Goal: Communication & Community: Answer question/provide support

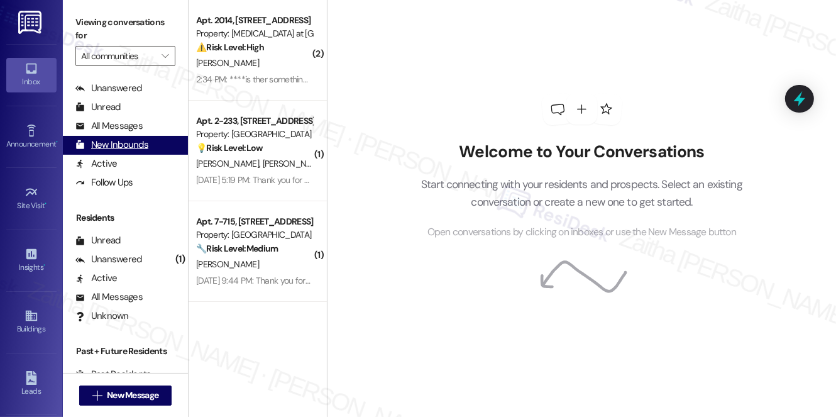
scroll to position [225, 0]
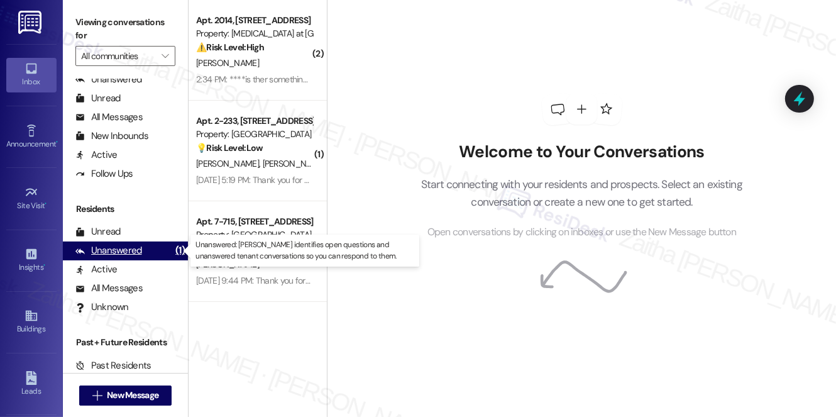
click at [126, 254] on div "Unanswered" at bounding box center [108, 250] width 67 height 13
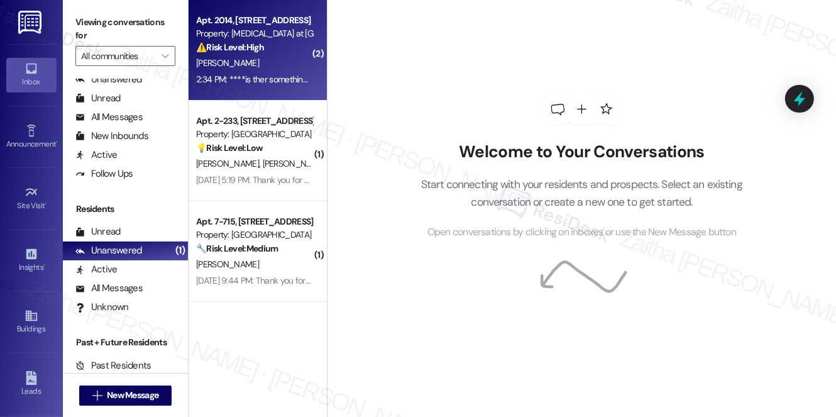
click at [268, 64] on div "[PERSON_NAME]" at bounding box center [254, 63] width 119 height 16
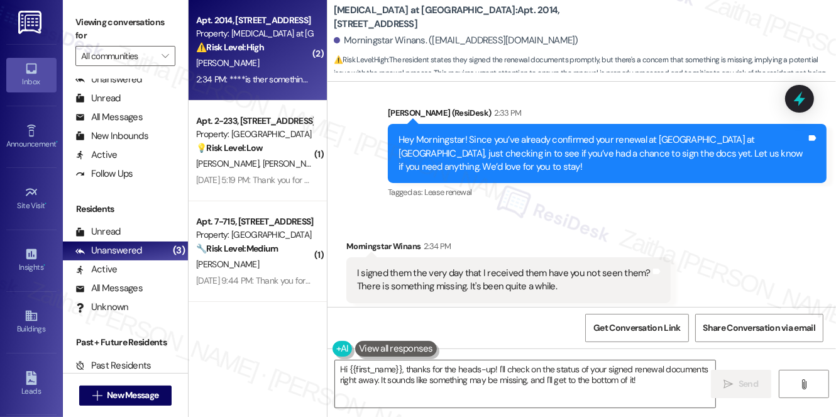
scroll to position [12683, 0]
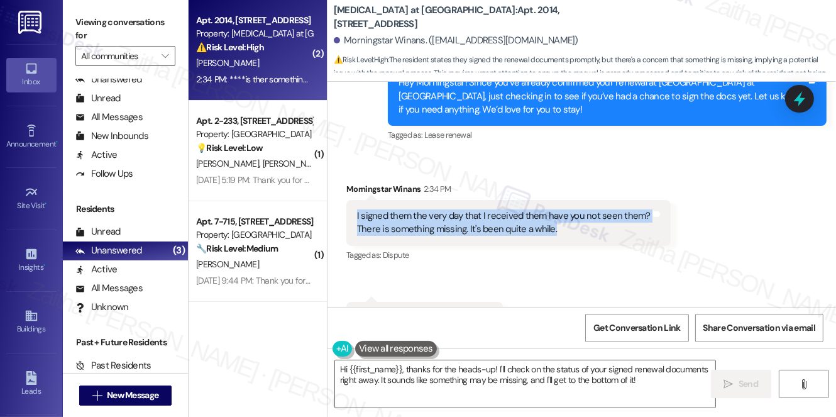
drag, startPoint x: 351, startPoint y: 158, endPoint x: 584, endPoint y: 175, distance: 232.6
click at [584, 200] on div "I signed them the very day that I received them have you not seen them? There i…" at bounding box center [508, 223] width 324 height 46
copy div "I signed them the very day that I received them have you not seen them? There i…"
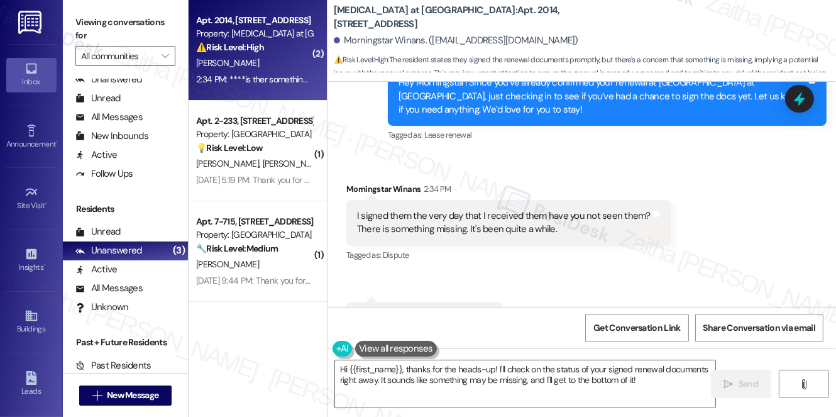
click at [622, 251] on div "Received via SMS Morningstar Winans 2:34 PM I signed them the very day that I r…" at bounding box center [582, 258] width 509 height 208
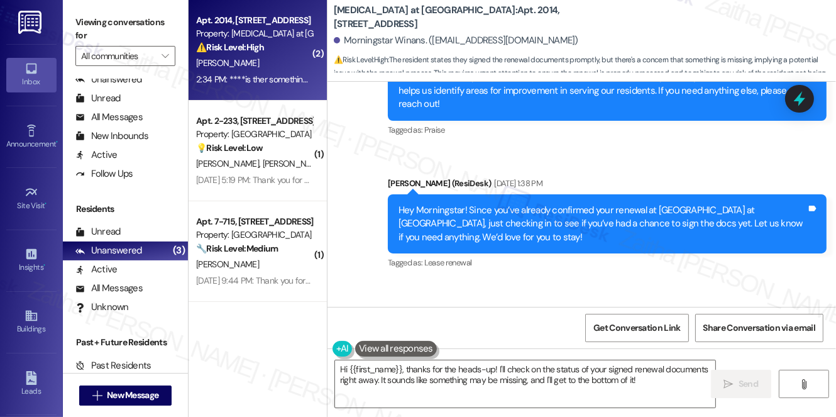
scroll to position [12283, 0]
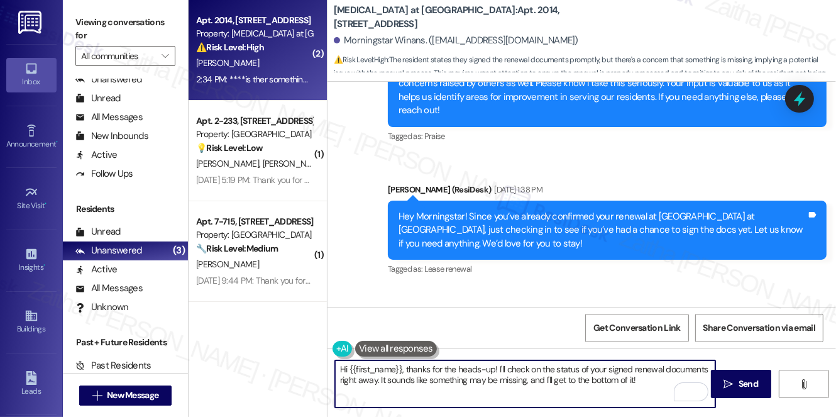
drag, startPoint x: 340, startPoint y: 368, endPoint x: 655, endPoint y: 379, distance: 315.2
click at [654, 380] on textarea "Hi {{first_name}}, thanks for the heads-up! I'll check on the status of your si…" at bounding box center [525, 383] width 380 height 47
type textarea "Hi {{first_name}}, thanks for the heads-up! I'll check on the status of your si…"
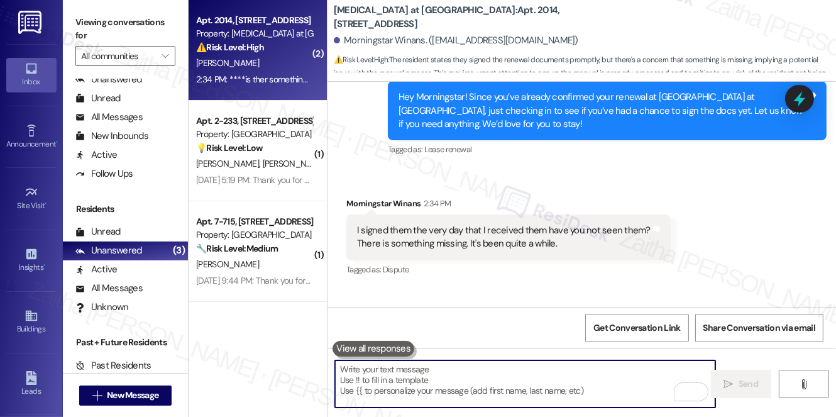
scroll to position [12683, 0]
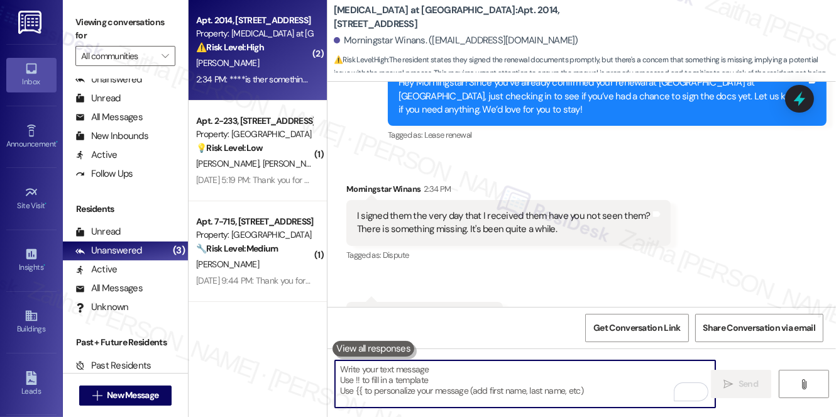
paste textarea "thank you for letting me know. I understand your concern, and I’ll check with t…"
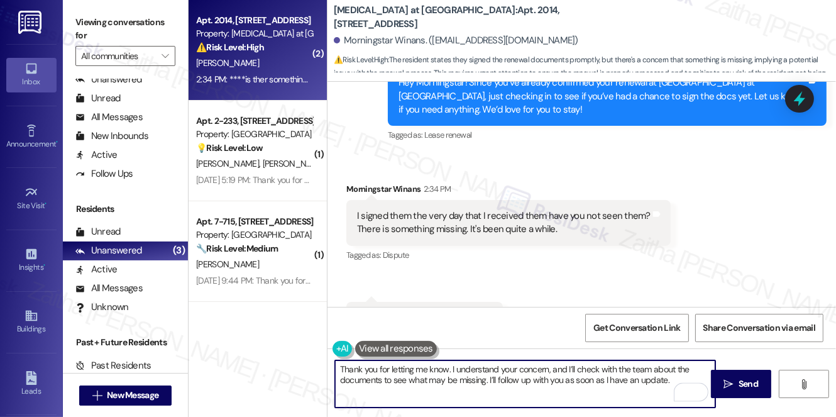
click at [366, 182] on div "Morningstar Winans 2:34 PM" at bounding box center [508, 191] width 324 height 18
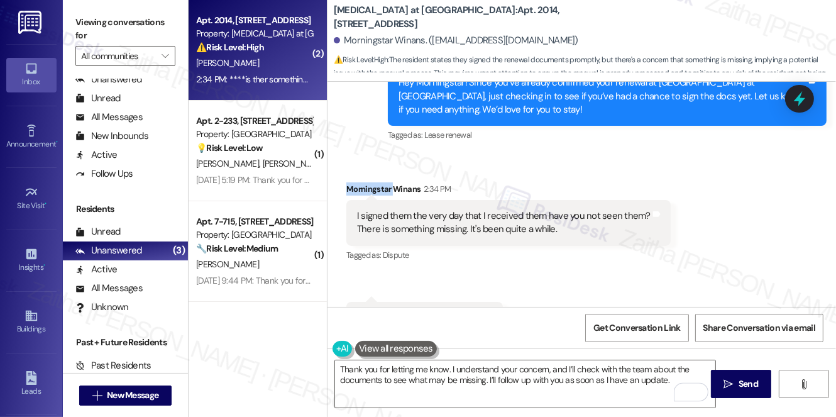
click at [366, 182] on div "Morningstar Winans 2:34 PM" at bounding box center [508, 191] width 324 height 18
copy div "Morningstar"
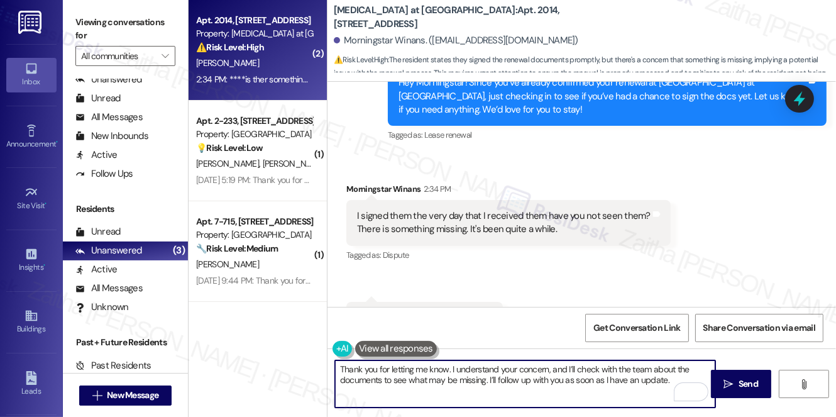
click at [449, 366] on textarea "Thank you for letting me know. I understand your concern, and I’ll check with t…" at bounding box center [525, 383] width 380 height 47
paste textarea "Morningstar"
click at [450, 367] on textarea "Thank you for letting me know.,Morningstar I understand your concern, and I’ll …" at bounding box center [525, 383] width 380 height 47
type textarea "Thank you for letting me know, Morningstar. I understand your concern, and I’ll…"
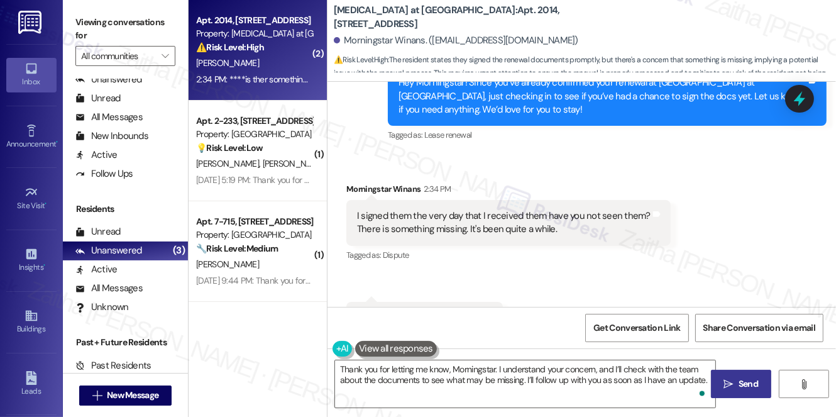
click at [741, 377] on span "Send" at bounding box center [748, 383] width 19 height 13
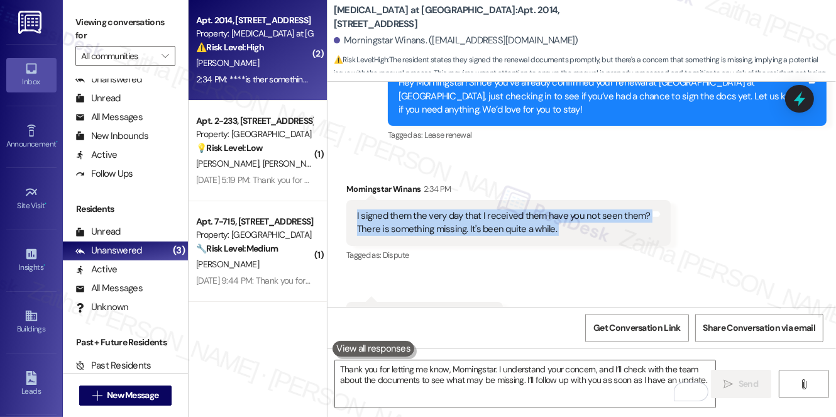
drag, startPoint x: 350, startPoint y: 156, endPoint x: 645, endPoint y: 150, distance: 295.0
click at [645, 200] on div "I signed them the very day that I received them have you not seen them? There i…" at bounding box center [508, 223] width 324 height 46
copy div "I signed them the very day that I received them have you not seen them? There i…"
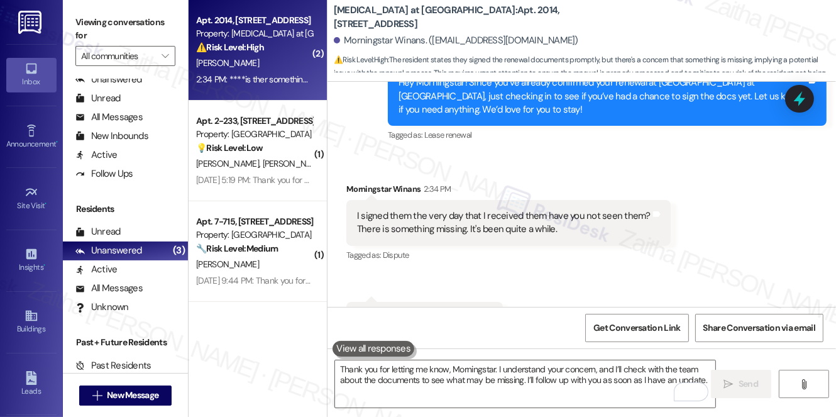
drag, startPoint x: 550, startPoint y: 227, endPoint x: 560, endPoint y: 226, distance: 10.1
click at [550, 227] on div "Received via SMS Morningstar Winans 2:34 PM I signed them the very day that I r…" at bounding box center [582, 258] width 509 height 208
click at [804, 97] on icon at bounding box center [799, 98] width 15 height 19
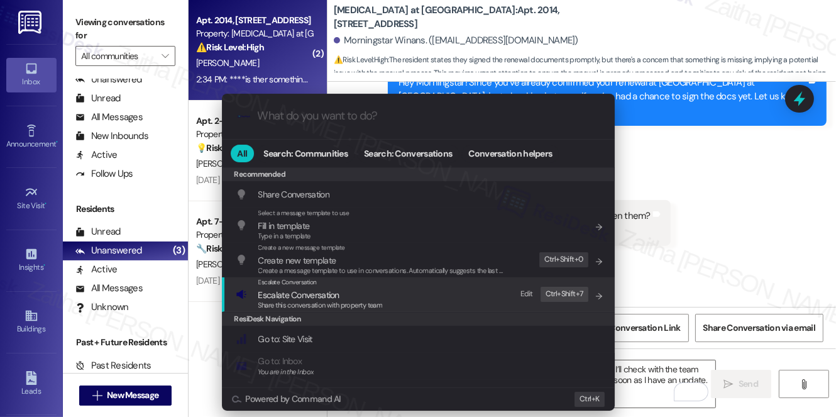
click at [296, 293] on span "Escalate Conversation" at bounding box center [298, 294] width 81 height 11
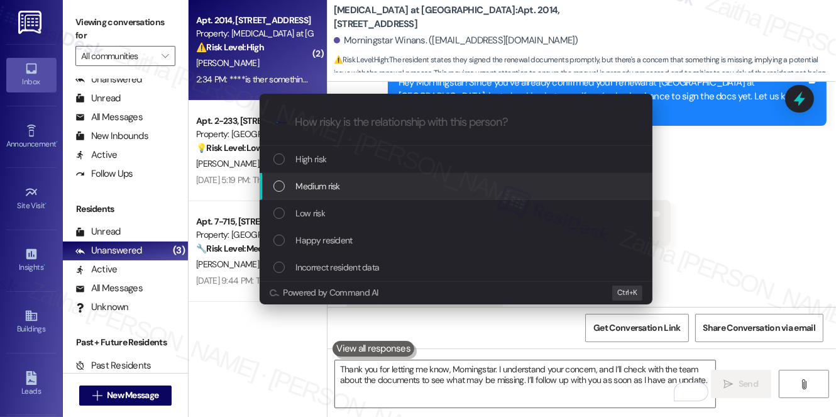
click at [342, 187] on div "Medium risk" at bounding box center [458, 186] width 368 height 14
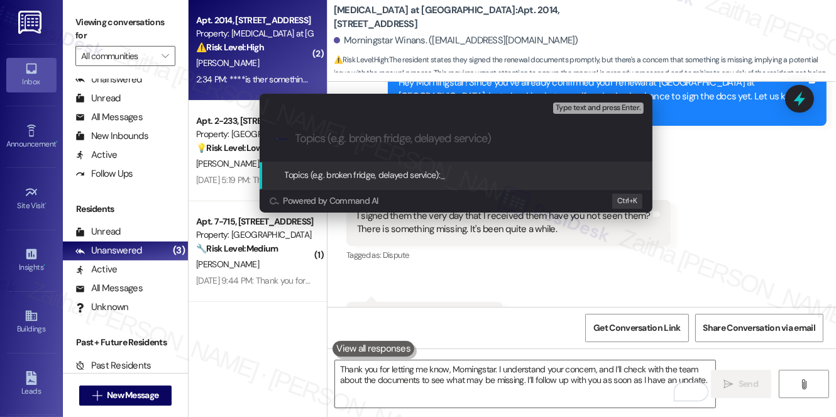
paste input "Follow-Up on Submitted Documents"
type input "Follow-Up on Submitted Documents"
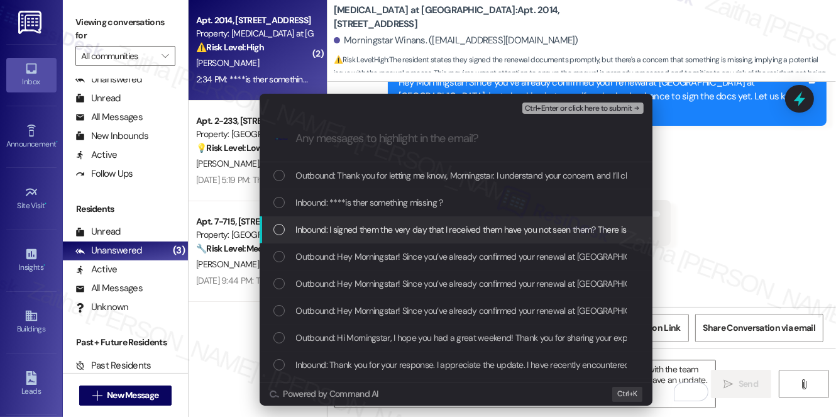
click at [474, 225] on span "Inbound: I signed them the very day that I received them have you not seen them…" at bounding box center [537, 230] width 483 height 14
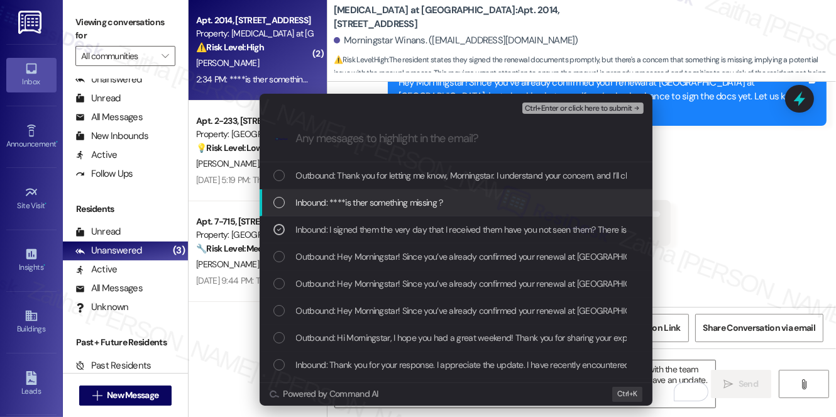
click at [459, 196] on div "Inbound: ****is ther something missing ?" at bounding box center [458, 203] width 368 height 14
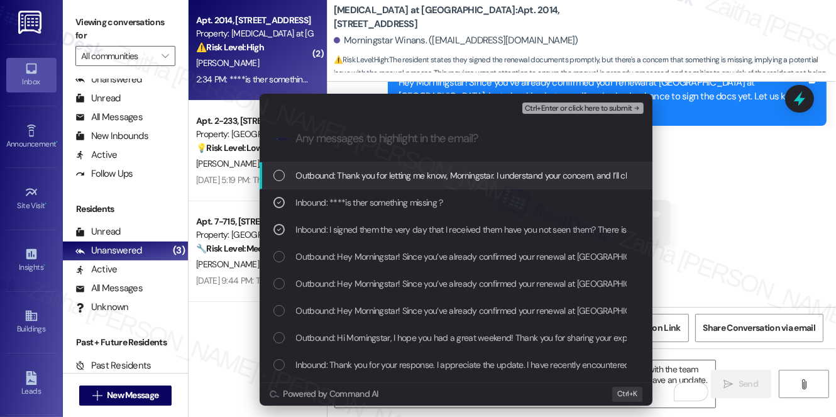
drag, startPoint x: 669, startPoint y: 145, endPoint x: 731, endPoint y: 135, distance: 63.1
click at [672, 145] on div "Escalate Conversation Medium risk Follow-Up on Submitted Documents Inbound: I s…" at bounding box center [418, 208] width 836 height 417
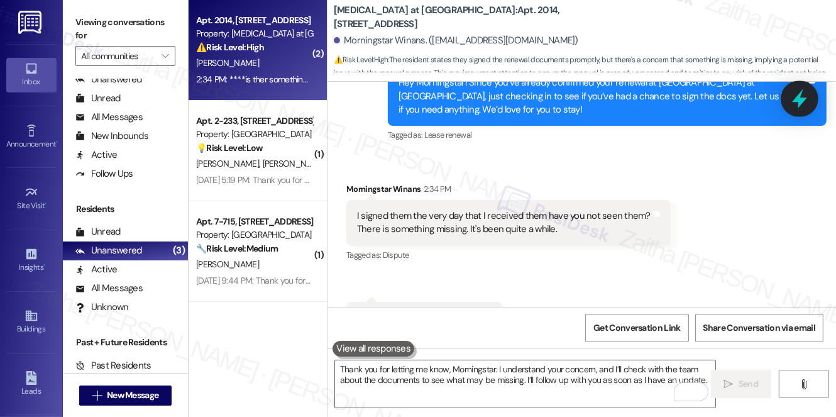
click at [796, 97] on icon at bounding box center [799, 98] width 15 height 19
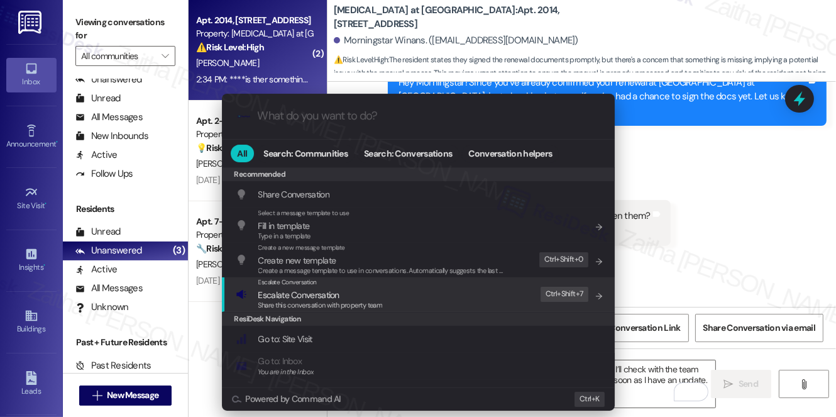
click at [305, 297] on span "Escalate Conversation" at bounding box center [298, 294] width 81 height 11
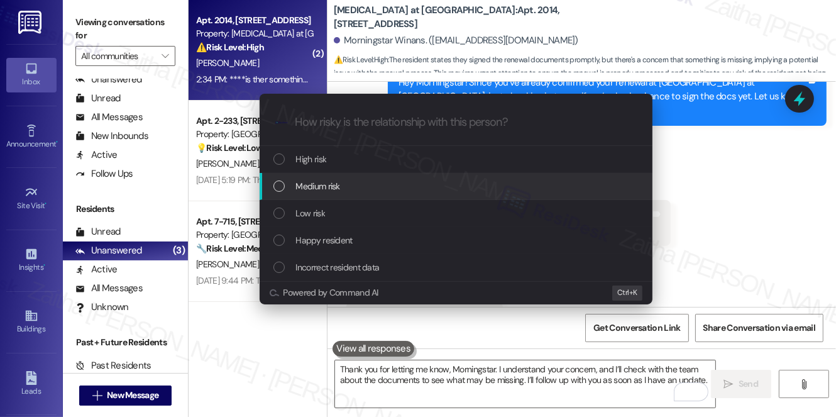
click at [354, 187] on div "Medium risk" at bounding box center [458, 186] width 368 height 14
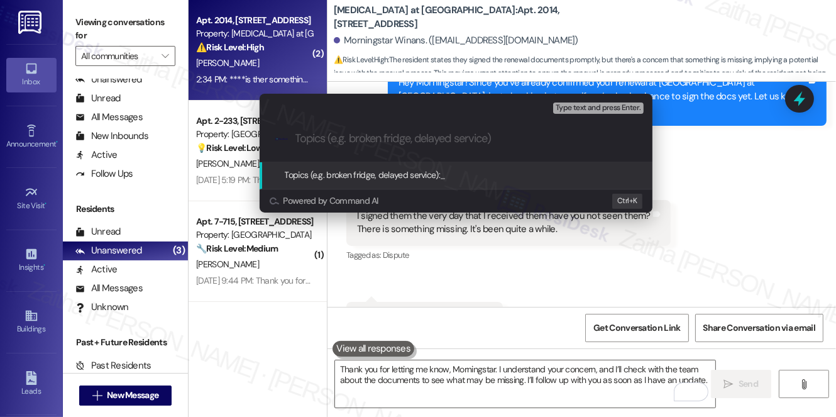
paste input "Follow-Up on Submitted Documents"
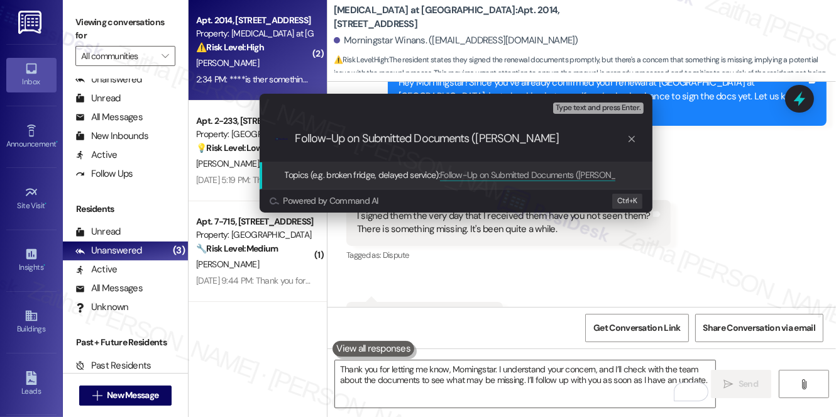
type input "Follow-Up on Submitted Documents ([PERSON_NAME])"
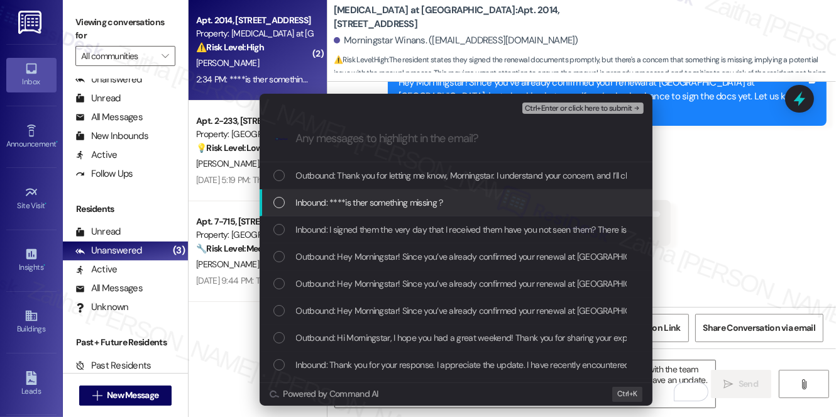
click at [379, 204] on span "Inbound: ****is ther something missing ?" at bounding box center [369, 203] width 147 height 14
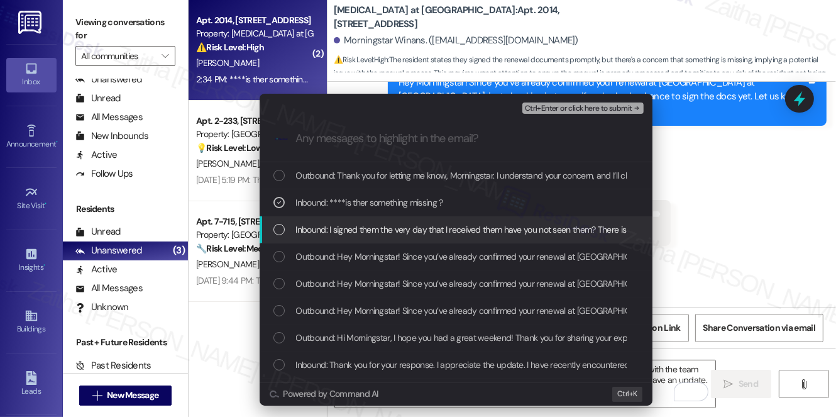
click at [380, 235] on span "Inbound: I signed them the very day that I received them have you not seen them…" at bounding box center [537, 230] width 483 height 14
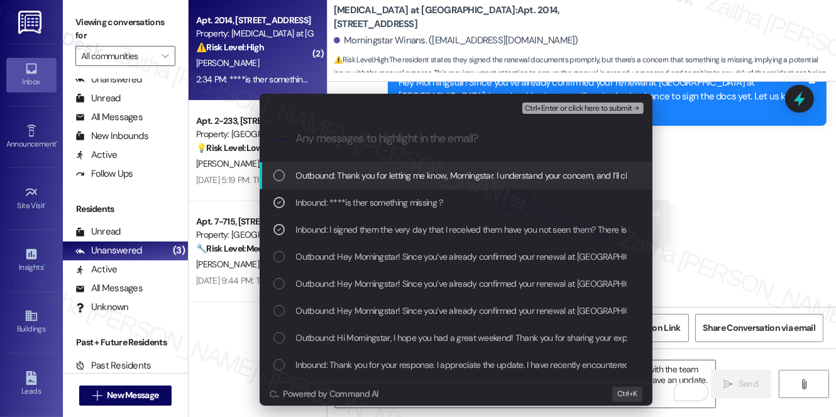
click at [561, 104] on span "Ctrl+Enter or click here to submit" at bounding box center [579, 108] width 108 height 9
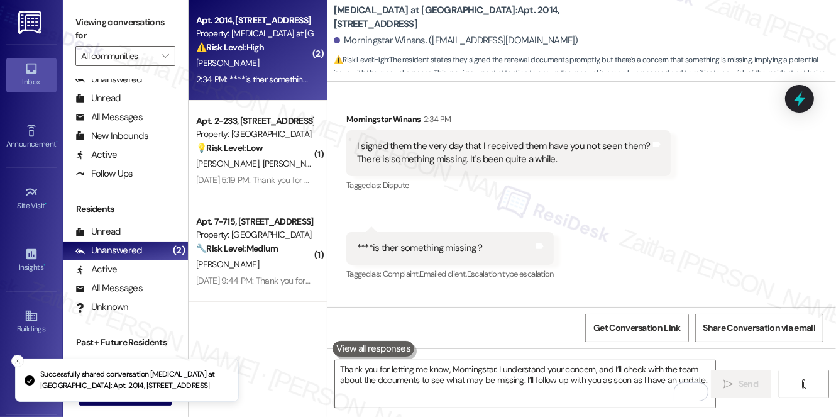
scroll to position [12803, 0]
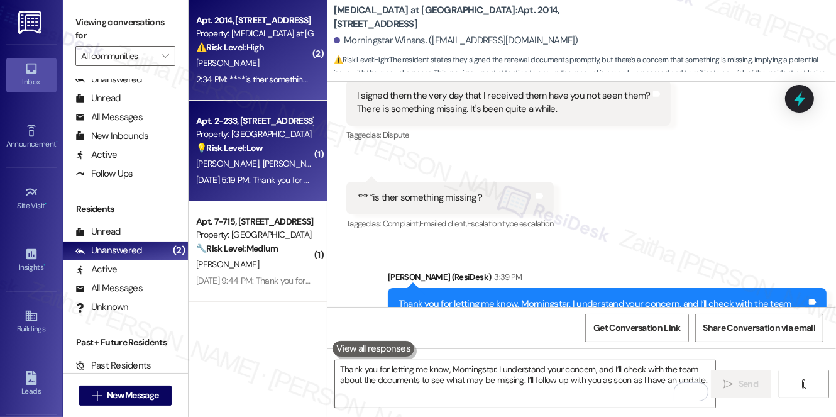
click at [293, 137] on div "Property: [GEOGRAPHIC_DATA]" at bounding box center [254, 134] width 116 height 13
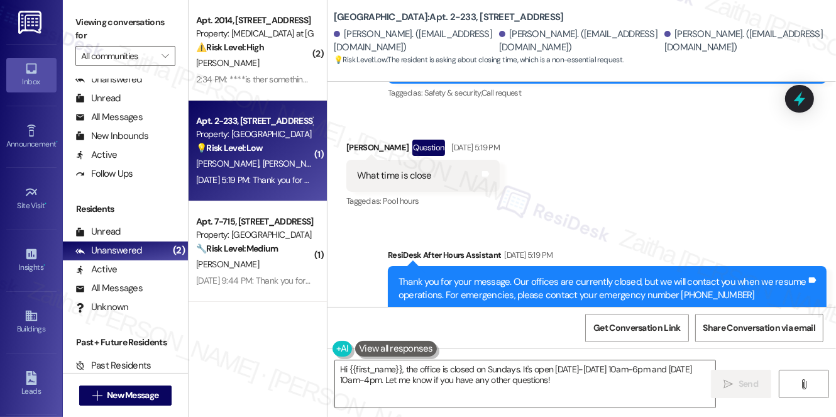
scroll to position [2460, 0]
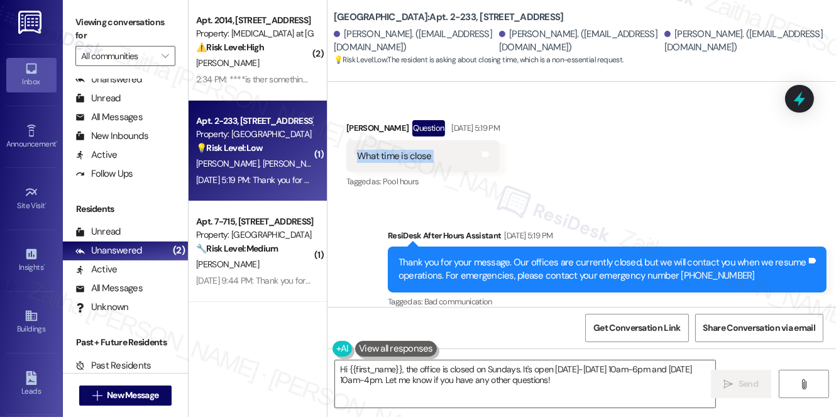
drag, startPoint x: 352, startPoint y: 140, endPoint x: 469, endPoint y: 140, distance: 117.0
click at [469, 140] on div "What time is close Tags and notes" at bounding box center [422, 156] width 153 height 32
copy div "What time is close Tags and notes"
click at [601, 158] on div "Received via SMS [PERSON_NAME] Question [DATE] 5:19 PM What time is close Tags …" at bounding box center [582, 146] width 509 height 109
click at [353, 120] on div "[PERSON_NAME] Question [DATE] 5:19 PM" at bounding box center [422, 130] width 153 height 20
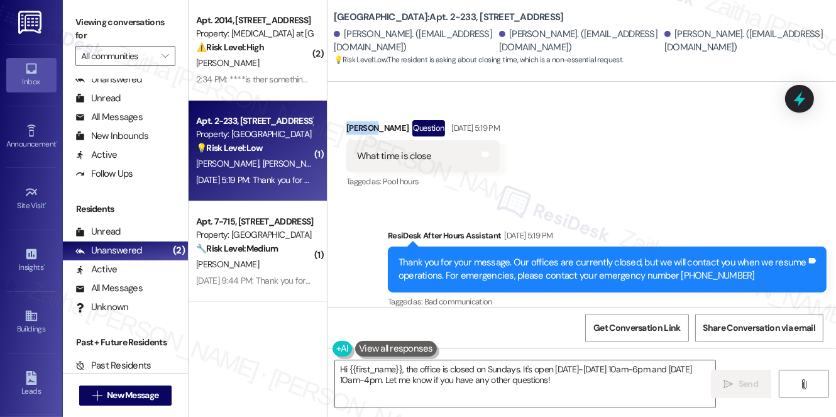
click at [353, 120] on div "[PERSON_NAME] Question [DATE] 5:19 PM" at bounding box center [422, 130] width 153 height 20
copy div "[PERSON_NAME]"
click at [370, 365] on textarea "Hi {{first_name}}, the office is closed on Sundays. It's open [DATE]-[DATE] 10a…" at bounding box center [525, 383] width 380 height 47
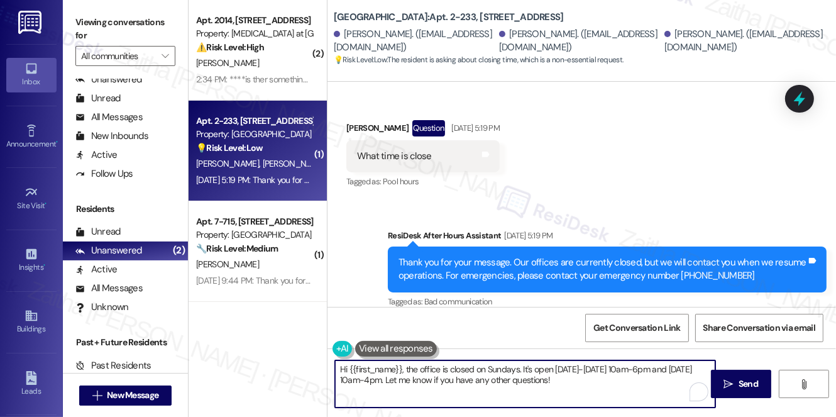
click at [370, 365] on textarea "Hi {{first_name}}, the office is closed on Sundays. It's open [DATE]-[DATE] 10a…" at bounding box center [525, 383] width 380 height 47
paste textarea "[PERSON_NAME]"
drag, startPoint x: 373, startPoint y: 369, endPoint x: 543, endPoint y: 386, distance: 171.2
click at [543, 386] on textarea "Hi [PERSON_NAME], the office is closed on Sundays. It's open [DATE]-[DATE] 10am…" at bounding box center [525, 383] width 380 height 47
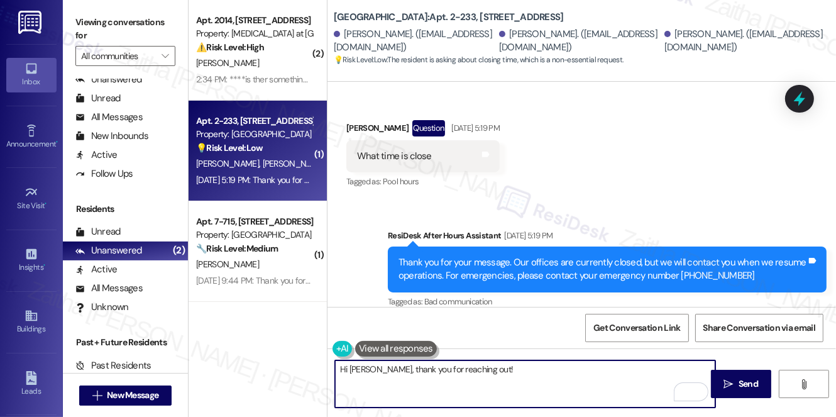
paste textarea "Could you let me know what you’re asking about specifically — are you referring…"
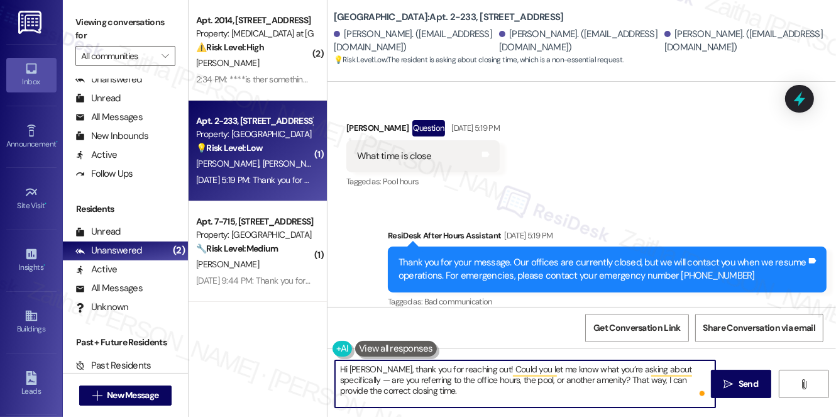
click at [699, 367] on textarea "Hi [PERSON_NAME], thank you for reaching out! Could you let me know what you’re…" at bounding box center [525, 383] width 380 height 47
type textarea "Hi [PERSON_NAME], thank you for reaching out! Could you let me know what you’re…"
click at [743, 374] on button " Send" at bounding box center [741, 384] width 61 height 28
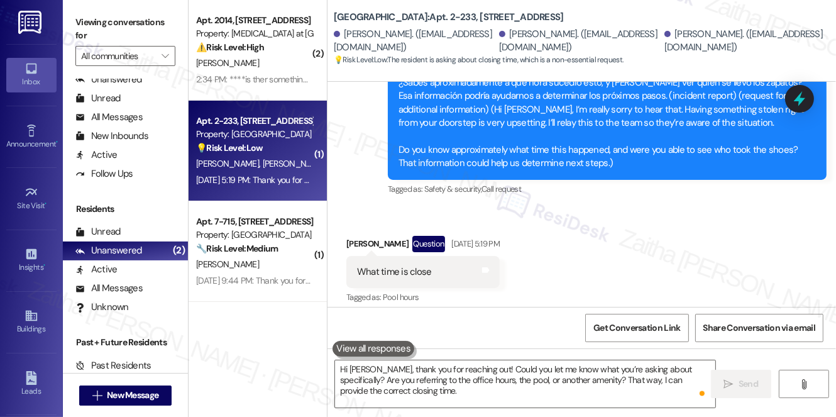
scroll to position [2340, 0]
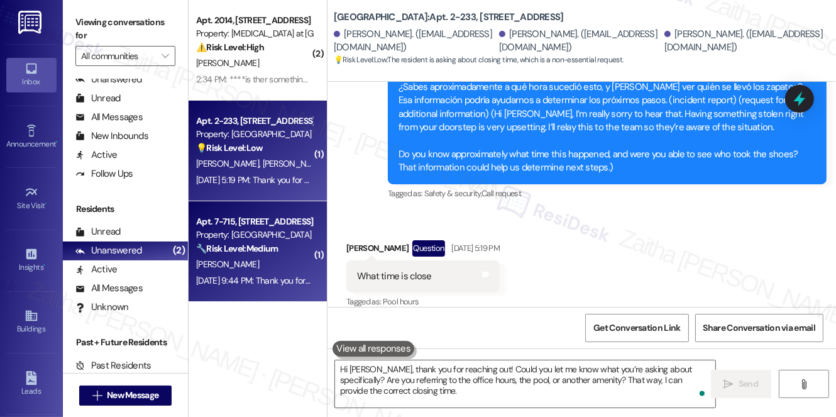
click at [277, 257] on div "[PERSON_NAME]" at bounding box center [254, 265] width 119 height 16
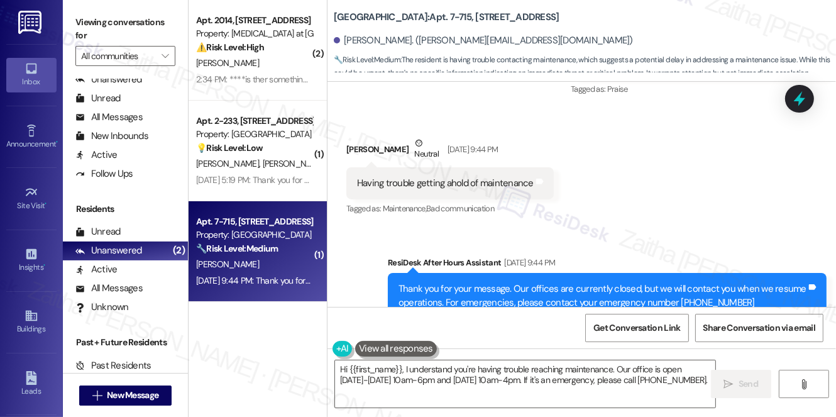
scroll to position [6811, 0]
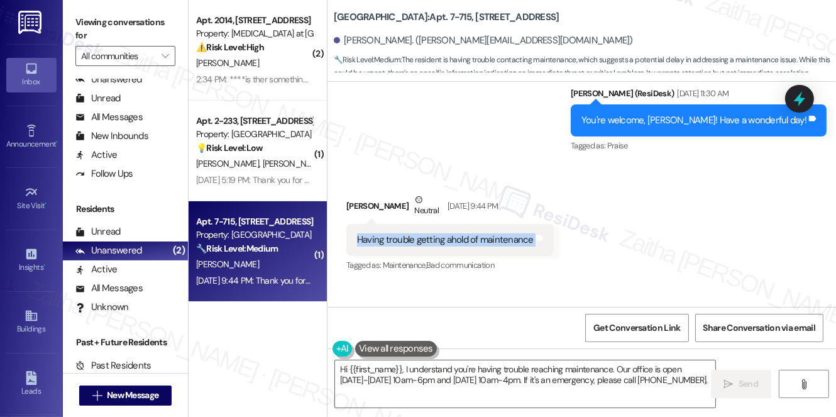
drag, startPoint x: 350, startPoint y: 196, endPoint x: 545, endPoint y: 207, distance: 195.2
click at [545, 224] on div "Having trouble getting ahold of maintenance Tags and notes" at bounding box center [450, 240] width 208 height 32
copy div "Having trouble getting ahold of maintenance Tags and notes"
click at [621, 198] on div "Received via SMS [PERSON_NAME] Neutral [DATE] 9:44 PM Having trouble getting ah…" at bounding box center [582, 224] width 509 height 119
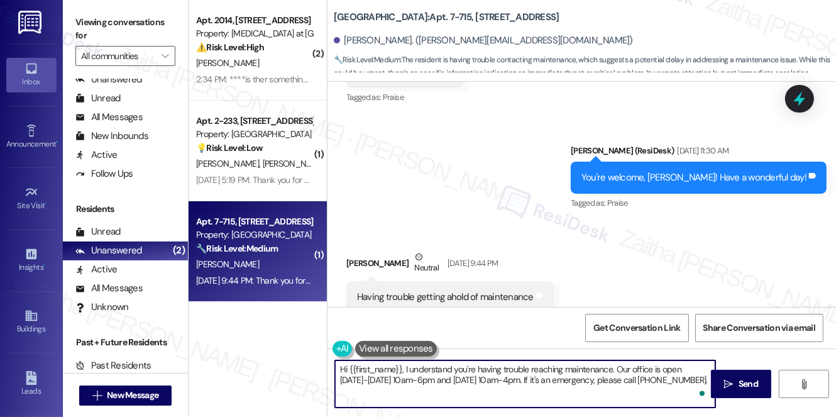
drag, startPoint x: 404, startPoint y: 364, endPoint x: 704, endPoint y: 380, distance: 301.0
click at [704, 380] on textarea "Hi {{first_name}}, I understand you're having trouble reaching maintenance. Our…" at bounding box center [525, 383] width 380 height 47
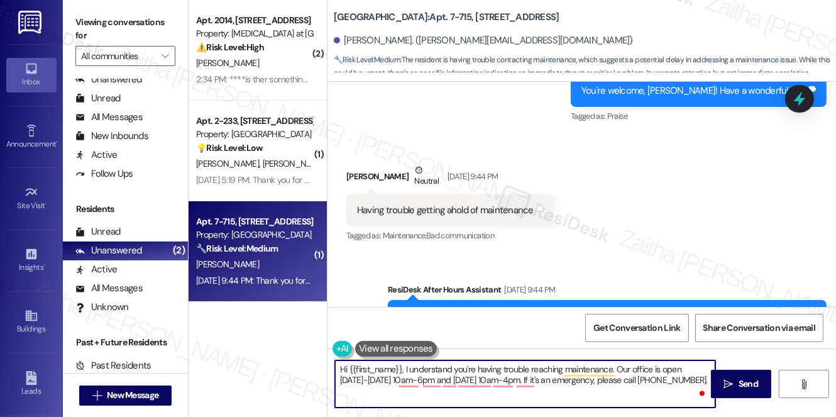
scroll to position [6868, 0]
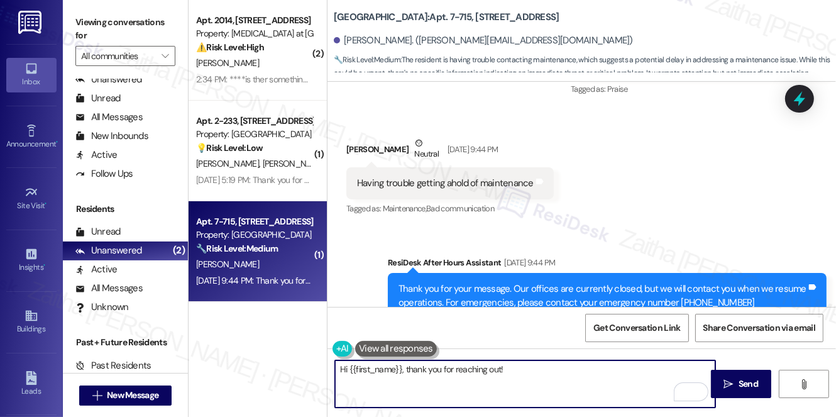
paste textarea "I’m sorry to hear you’ve been having trouble reaching maintenance. Could you le…"
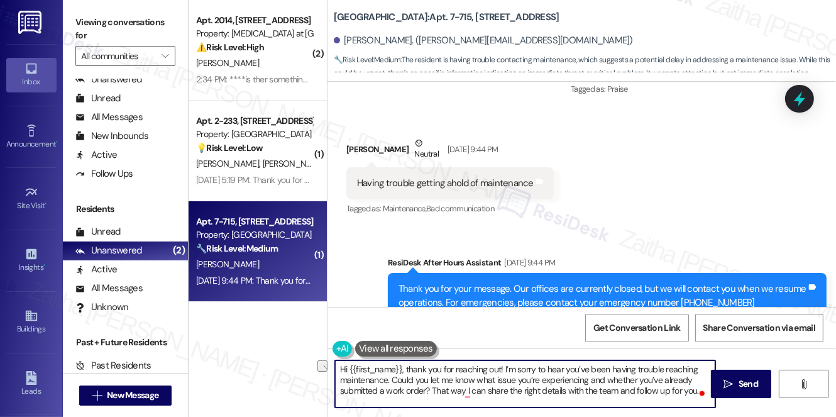
drag, startPoint x: 503, startPoint y: 368, endPoint x: 410, endPoint y: 362, distance: 93.3
click at [406, 362] on textarea "Hi {{first_name}}, thank you for reaching out! I’m sorry to hear you’ve been ha…" at bounding box center [525, 383] width 380 height 47
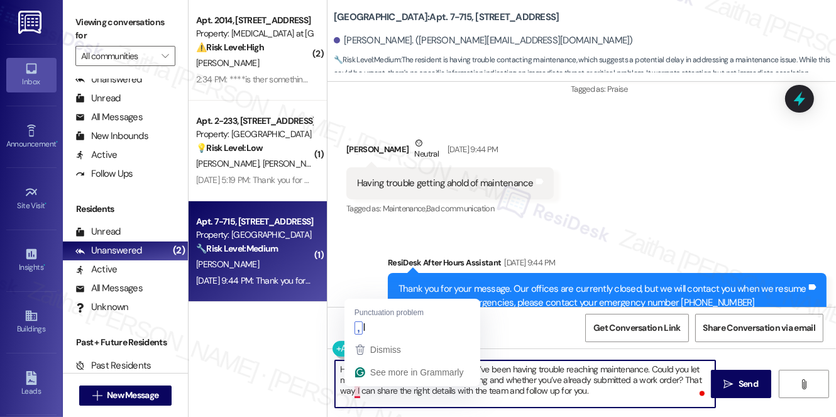
click at [355, 389] on textarea "Hi {{first_name}}, I’m sorry to hear you’ve been having trouble reaching mainte…" at bounding box center [525, 383] width 380 height 47
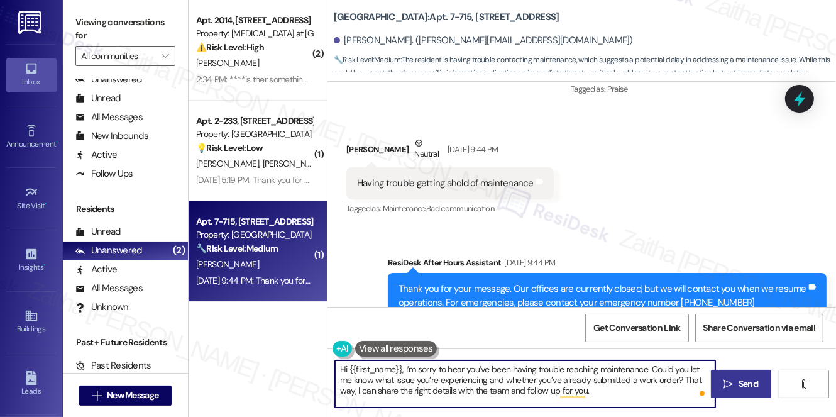
type textarea "Hi {{first_name}}, I’m sorry to hear you’ve been having trouble reaching mainte…"
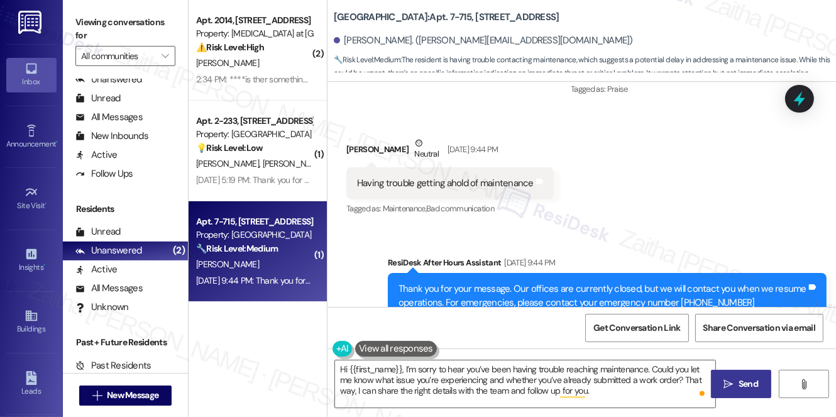
click at [746, 382] on span "Send" at bounding box center [748, 383] width 19 height 13
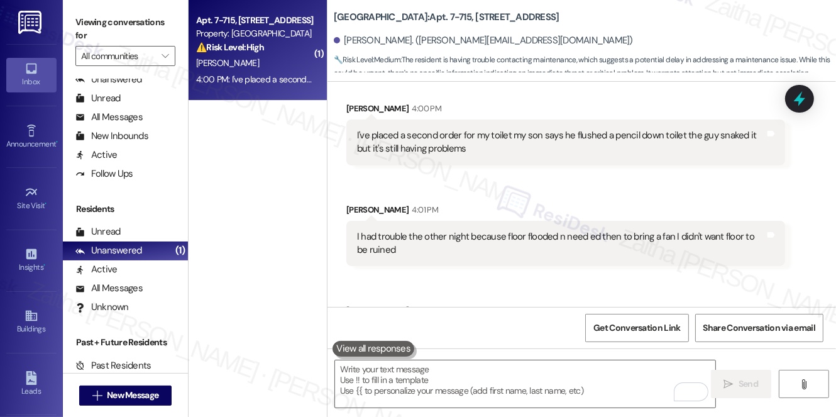
scroll to position [7272, 0]
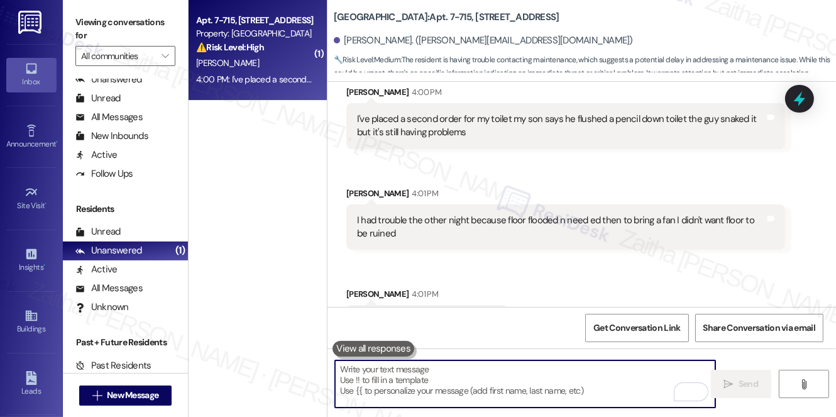
click at [429, 377] on textarea "To enrich screen reader interactions, please activate Accessibility in Grammarl…" at bounding box center [525, 383] width 380 height 47
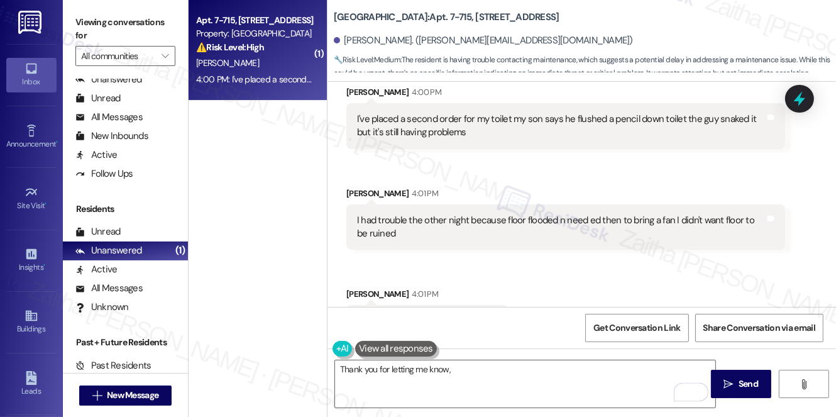
click at [350, 187] on div "Holly Angell 4:01 PM" at bounding box center [565, 196] width 439 height 18
copy div "Holly"
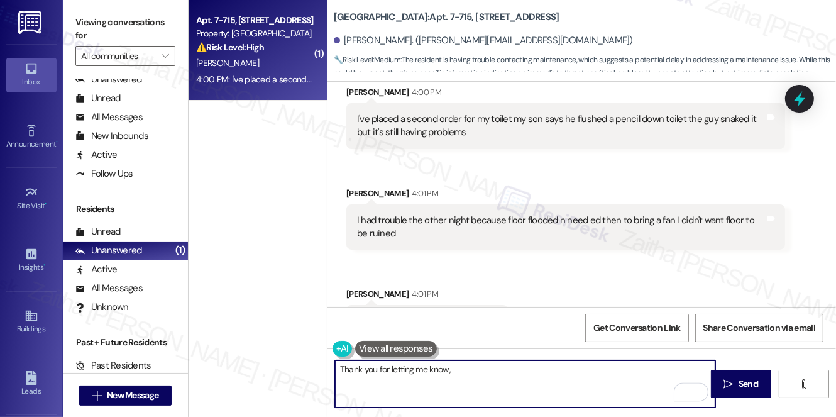
click at [468, 369] on textarea "Thank you for letting me know," at bounding box center [525, 383] width 380 height 47
paste textarea "Holly"
type textarea "Thank you for letting me know, Holly. I'll follow up with the team so they can …"
drag, startPoint x: 340, startPoint y: 372, endPoint x: 479, endPoint y: 387, distance: 139.8
click at [479, 387] on textarea "Thank you for letting me know, Holly. I'll follow up with the team so they can …" at bounding box center [525, 383] width 380 height 47
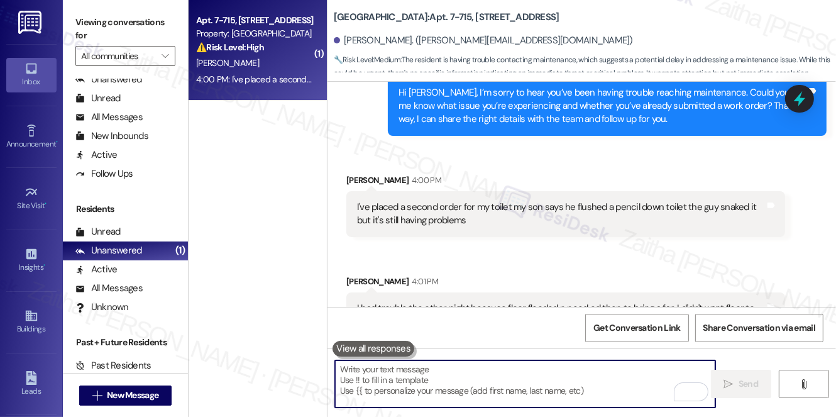
scroll to position [7158, 0]
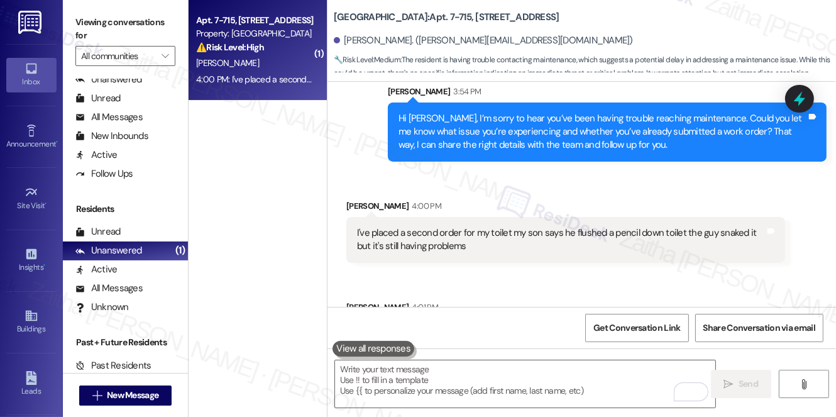
click at [489, 190] on div "Received via SMS Holly Angell 4:00 PM I've placed a second order for my toilet …" at bounding box center [566, 231] width 458 height 82
click at [398, 379] on textarea "To enrich screen reader interactions, please activate Accessibility in Grammarl…" at bounding box center [525, 383] width 380 height 47
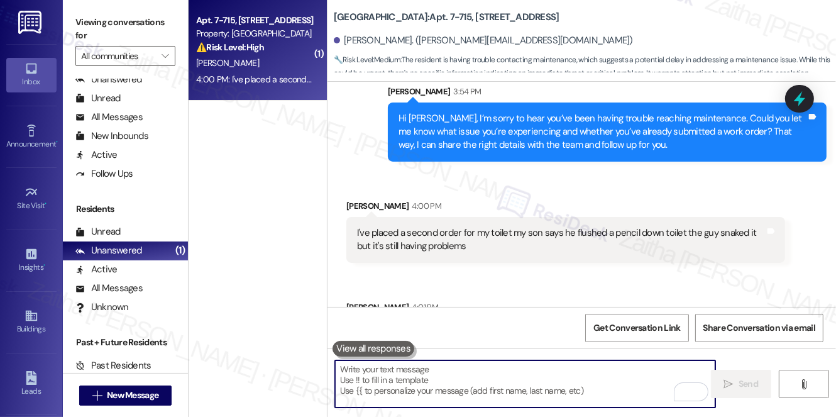
click at [389, 381] on textarea "To enrich screen reader interactions, please activate Accessibility in Grammarl…" at bounding box center [525, 383] width 380 height 47
paste textarea "Thank you for bringing this to my attention, Holly. I will follow up with the t…"
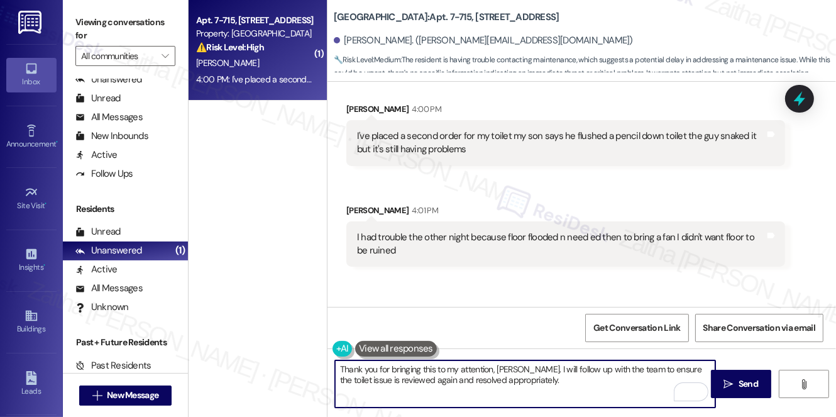
scroll to position [7272, 0]
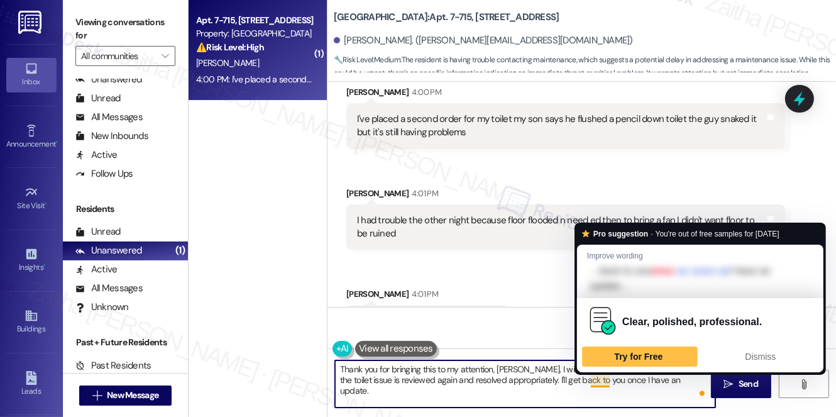
click at [601, 380] on textarea "Thank you for bringing this to my attention, Holly. I will follow up with the t…" at bounding box center [525, 383] width 380 height 47
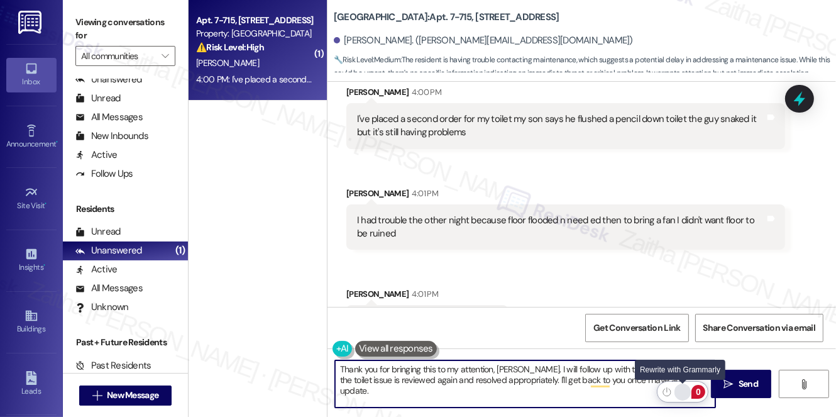
type textarea "Thank you for bringing this to my attention, Holly. I will follow up with the t…"
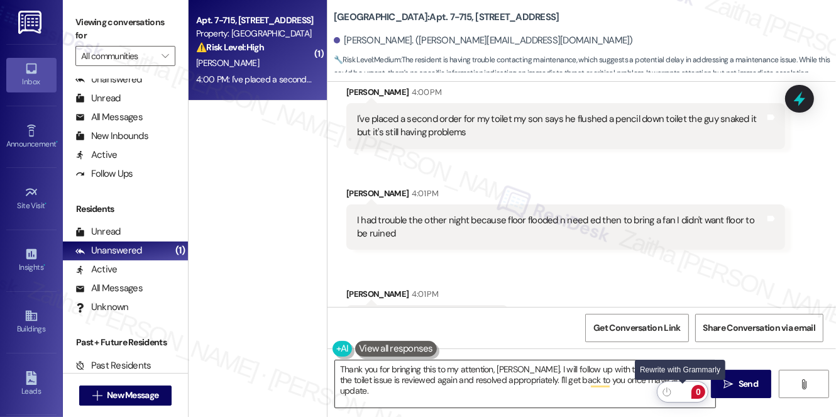
drag, startPoint x: 684, startPoint y: 391, endPoint x: 675, endPoint y: 384, distance: 11.2
click at [684, 391] on div "Rewrite with Grammarly" at bounding box center [683, 392] width 14 height 14
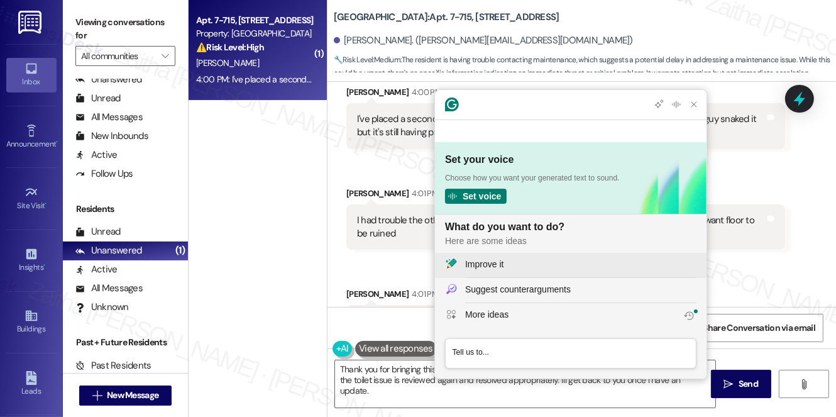
scroll to position [0, 0]
click at [518, 260] on div "Improve it" at bounding box center [580, 264] width 231 height 13
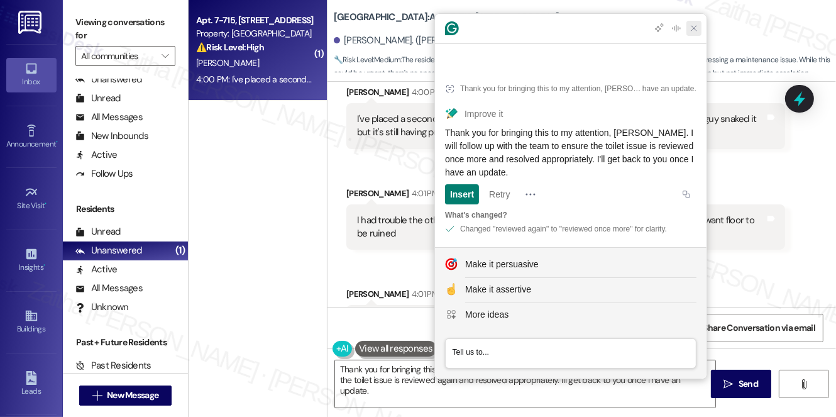
drag, startPoint x: 693, startPoint y: 51, endPoint x: 675, endPoint y: 99, distance: 51.5
click at [693, 33] on icon "Close Grammarly Assistant" at bounding box center [694, 28] width 10 height 10
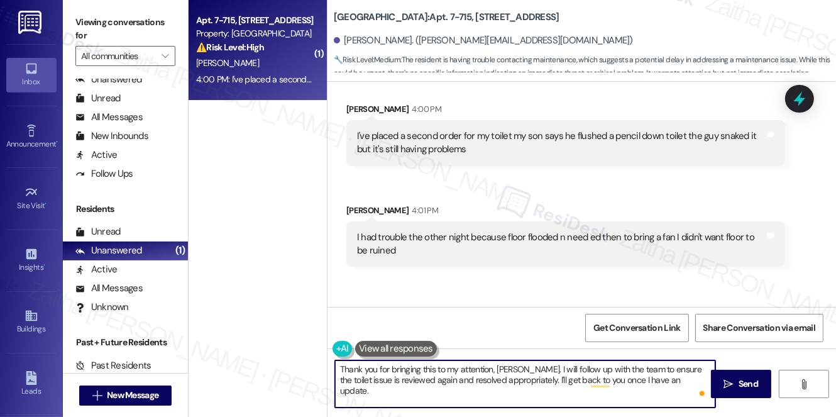
scroll to position [7272, 0]
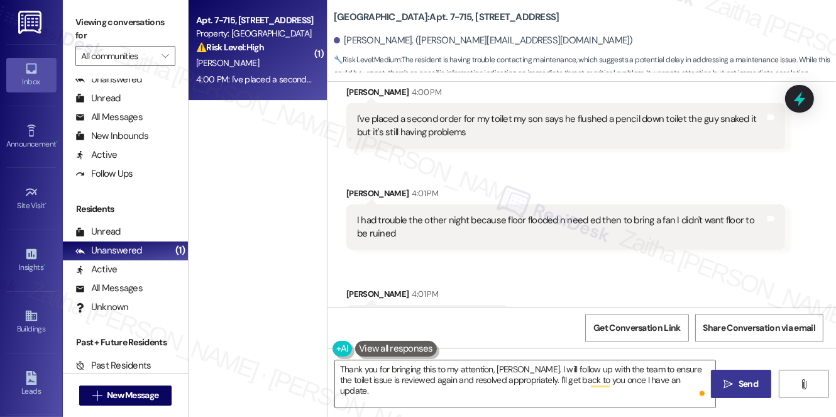
click at [742, 384] on span "Send" at bounding box center [748, 383] width 19 height 13
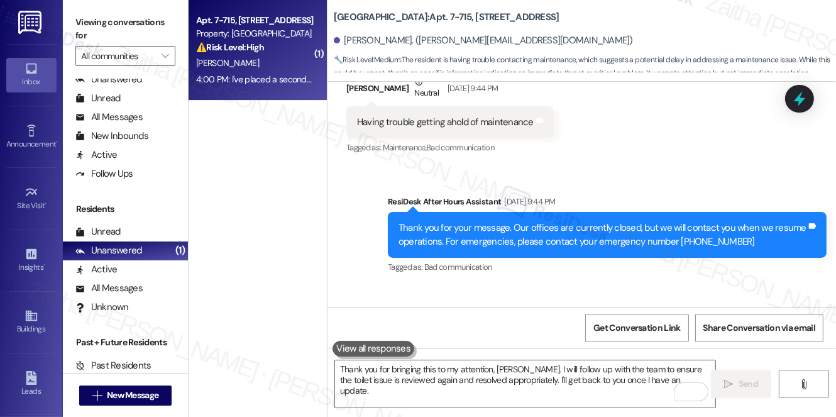
scroll to position [6871, 0]
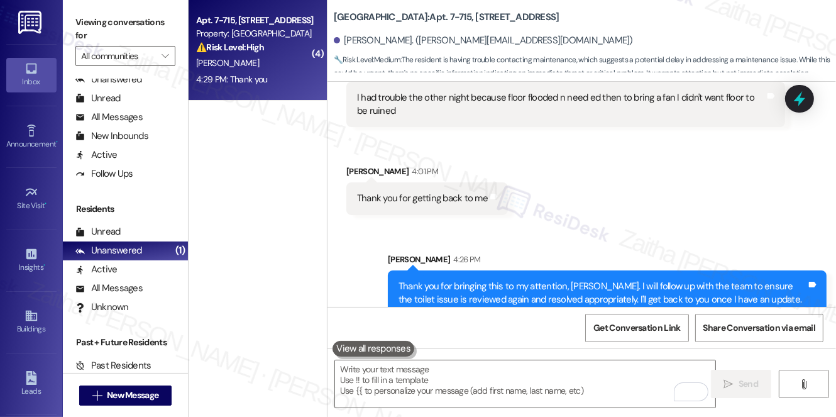
scroll to position [7549, 0]
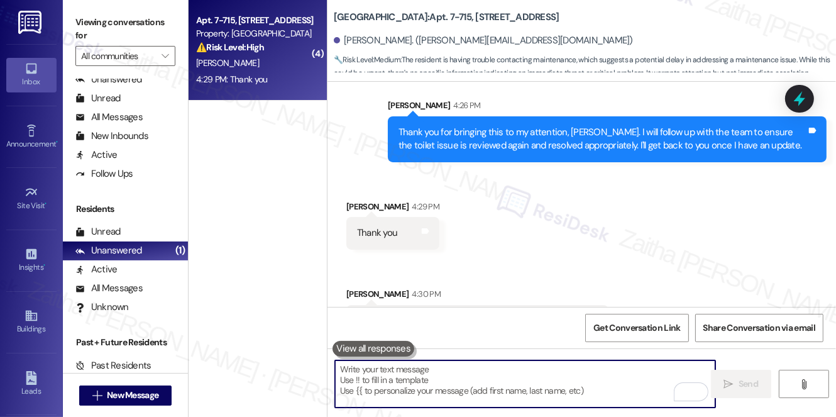
click at [412, 374] on textarea "To enrich screen reader interactions, please activate Accessibility in Grammarl…" at bounding box center [525, 383] width 380 height 47
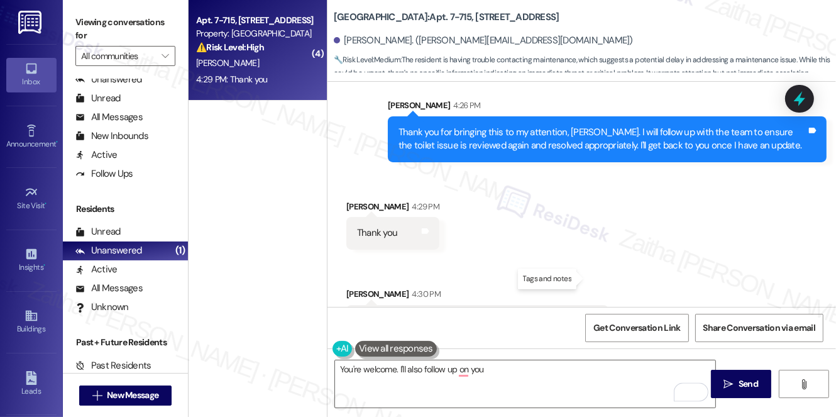
drag, startPoint x: 340, startPoint y: 280, endPoint x: 589, endPoint y: 282, distance: 249.0
click at [589, 282] on div "Received via SMS Holly Angell 4:30 PM I'm wanting to move into a three bedroom …" at bounding box center [477, 312] width 281 height 69
copy div "I'm wanting to move into a three bedroom I let office know Tags and notes"
click at [594, 233] on div "Received via SMS Holly Angell 4:29 PM Thank you Tags and notes Received via SMS…" at bounding box center [582, 259] width 509 height 175
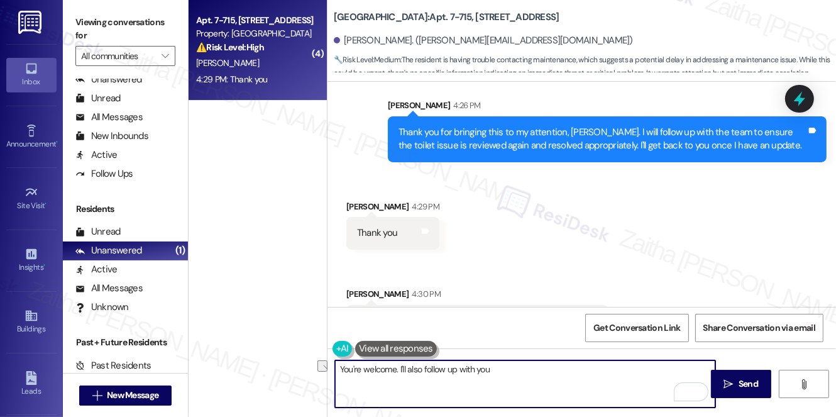
drag, startPoint x: 460, startPoint y: 368, endPoint x: 536, endPoint y: 367, distance: 76.7
click at [538, 370] on textarea "You're welcome. I'll also follow up with you" at bounding box center [525, 383] width 380 height 47
paste textarea "with the office regarding your request to move into a three-bedroom"
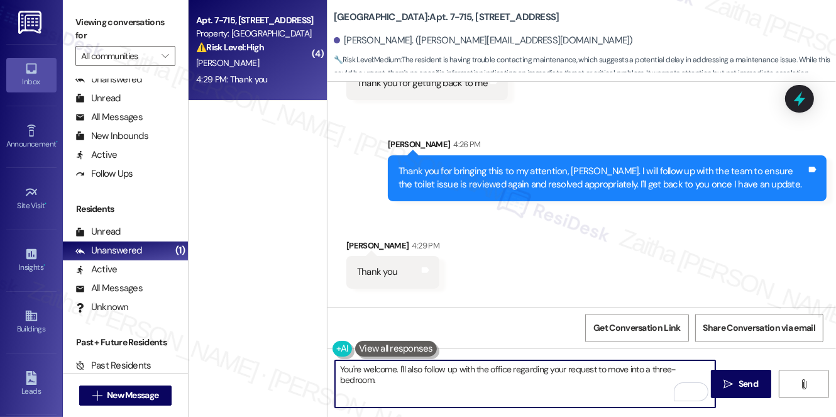
scroll to position [7491, 0]
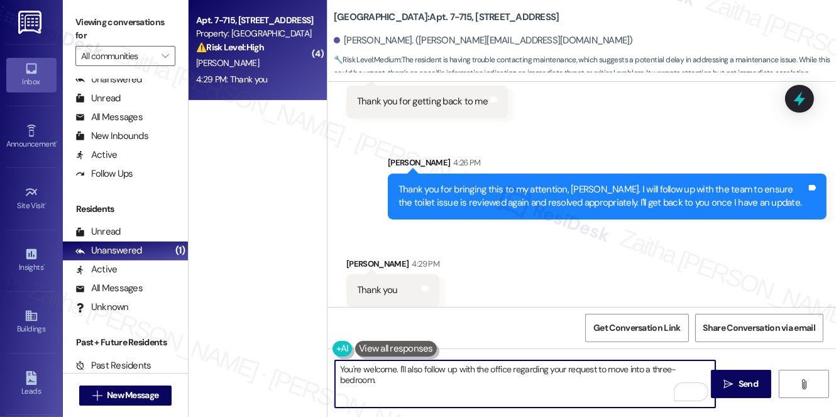
paste textarea "Is there anything else I can assist you with?"
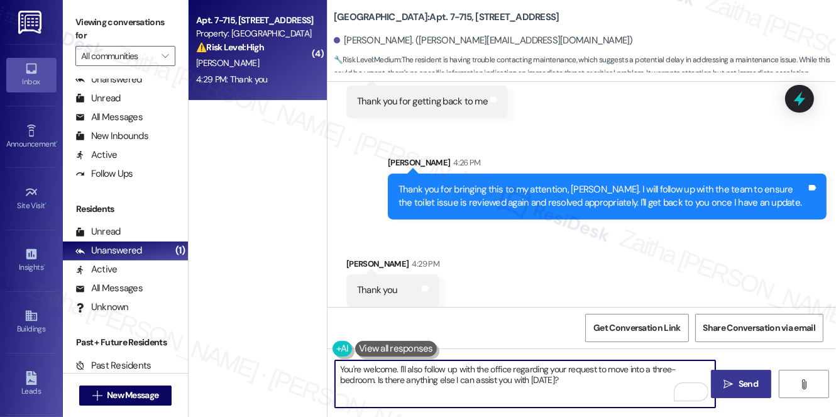
type textarea "You're welcome. I'll also follow up with the office regarding your request to m…"
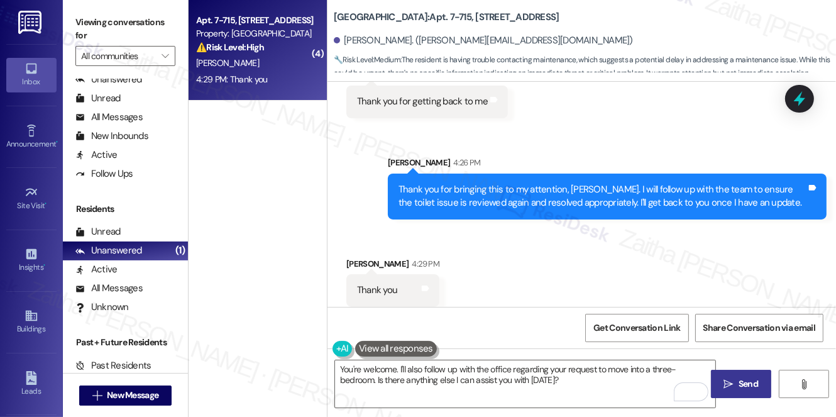
click at [751, 384] on span "Send" at bounding box center [748, 383] width 19 height 13
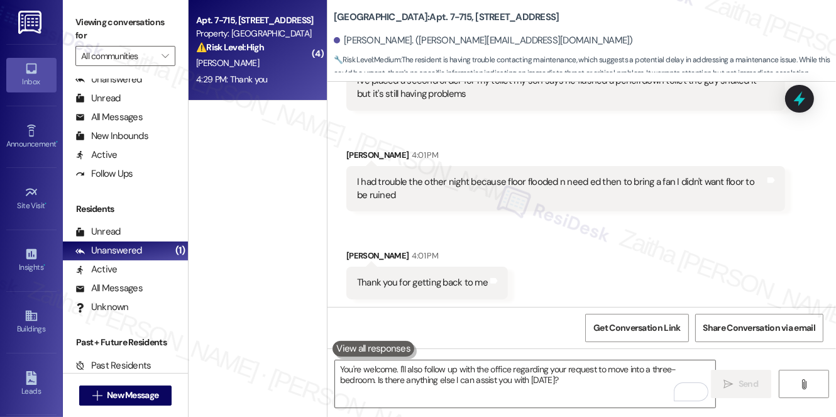
scroll to position [7254, 0]
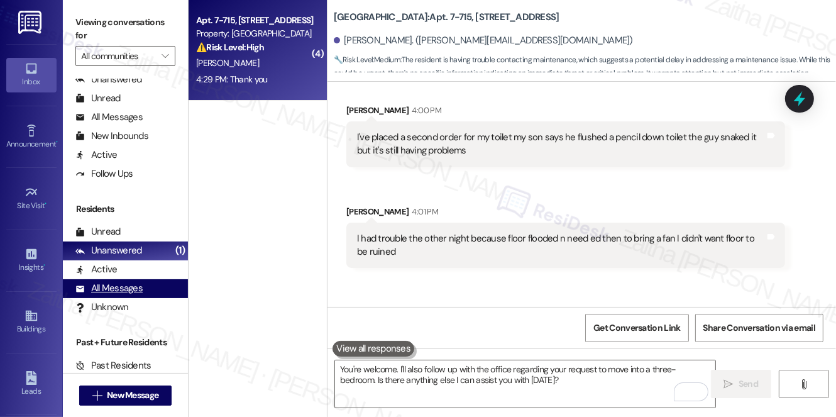
click at [112, 292] on div "All Messages" at bounding box center [108, 288] width 67 height 13
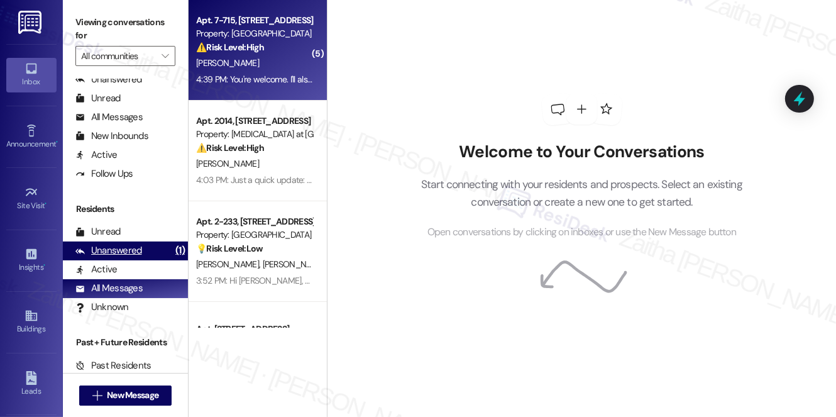
click at [126, 252] on div "Unanswered" at bounding box center [108, 250] width 67 height 13
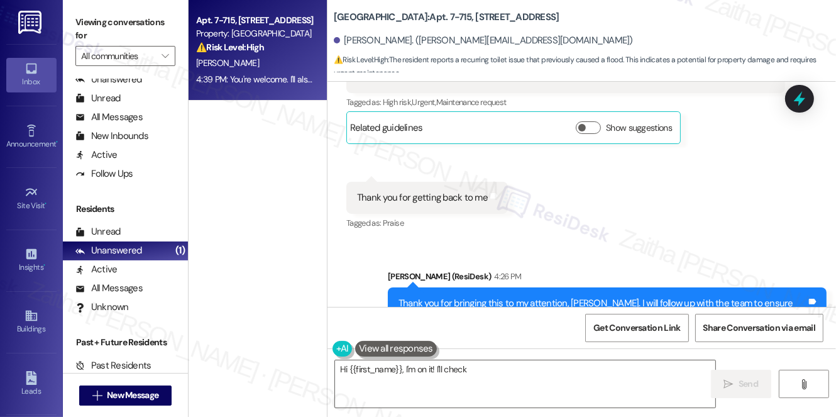
scroll to position [7474, 0]
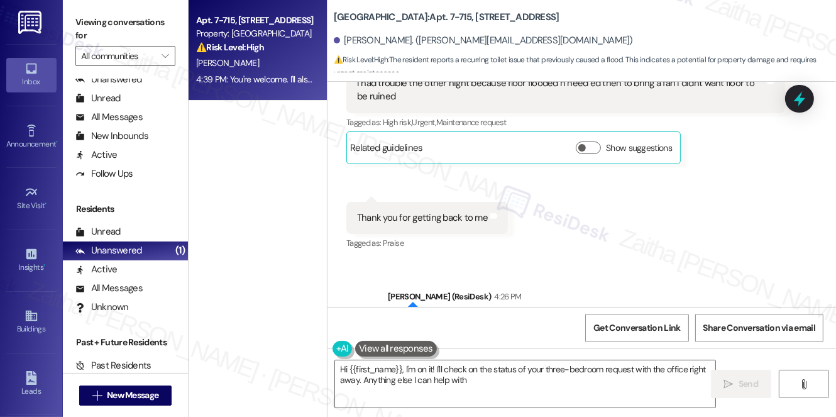
type textarea "Hi {{first_name}}, I'm on it! I'll check on the status of your three-bedroom re…"
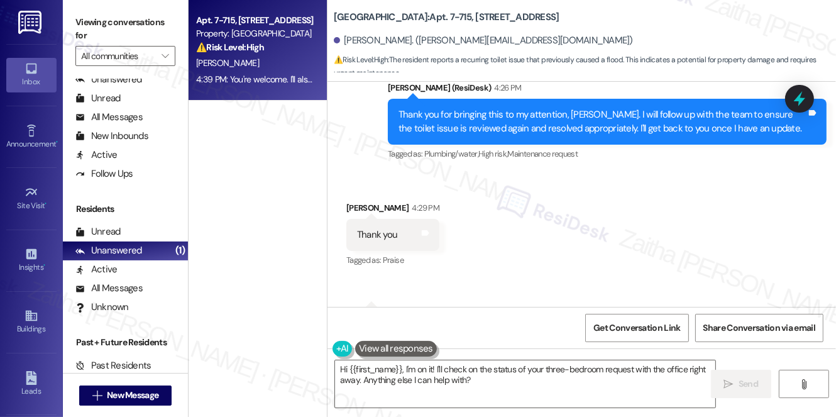
scroll to position [7708, 0]
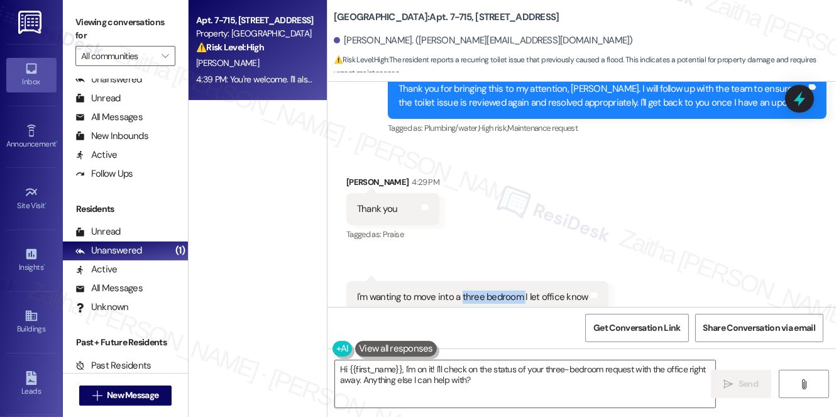
drag, startPoint x: 461, startPoint y: 253, endPoint x: 521, endPoint y: 253, distance: 60.4
click at [521, 291] on div "I'm wanting to move into a three bedroom I let office know" at bounding box center [472, 297] width 231 height 13
copy div "three bedroom"
click at [790, 100] on icon at bounding box center [799, 98] width 21 height 21
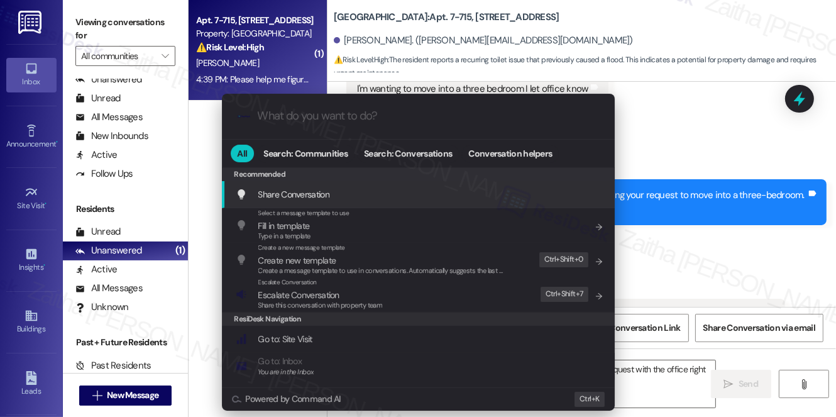
scroll to position [7923, 0]
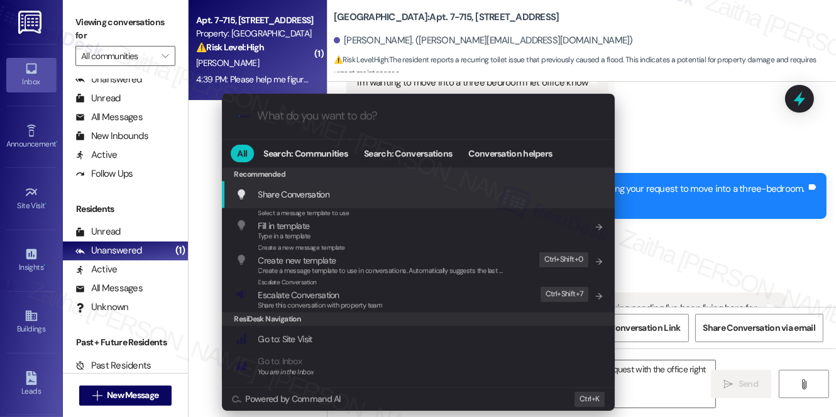
click at [717, 185] on div ".cls-1{fill:#0a055f;}.cls-2{fill:#0cc4c4;} resideskLogoBlueOrange All Search: C…" at bounding box center [418, 208] width 836 height 417
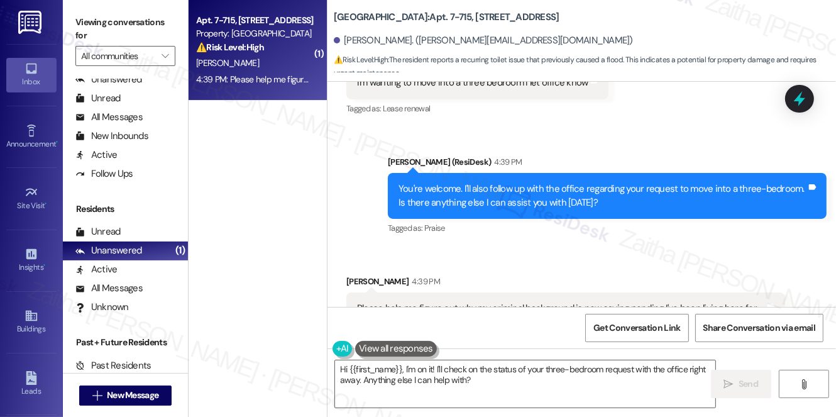
scroll to position [7923, 0]
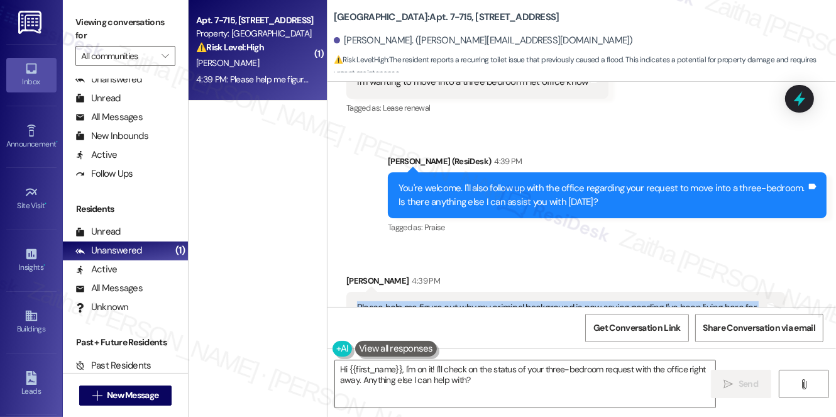
drag, startPoint x: 351, startPoint y: 263, endPoint x: 433, endPoint y: 279, distance: 82.6
click at [433, 292] on div "Please help me figure out why my criminal background is now saying pending I've…" at bounding box center [565, 315] width 439 height 46
copy div "Please help me figure out why my criminal background is now saying pending I've…"
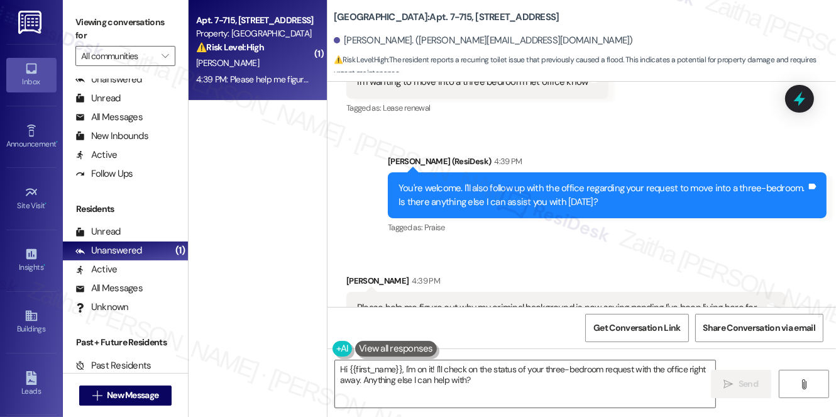
click at [523, 265] on div "Received via SMS Holly Angell 4:39 PM Please help me figure out why my criminal…" at bounding box center [566, 306] width 458 height 82
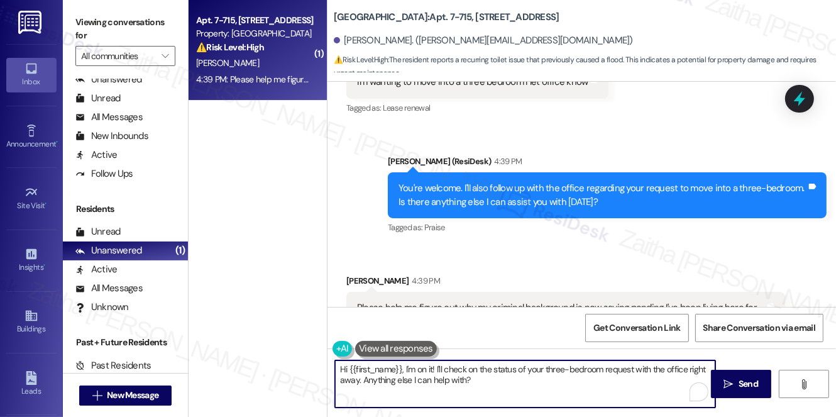
drag, startPoint x: 340, startPoint y: 372, endPoint x: 495, endPoint y: 384, distance: 155.8
click at [495, 384] on textarea "Hi {{first_name}}, I'm on it! I'll check on the status of your three-bedroom re…" at bounding box center [525, 383] width 380 height 47
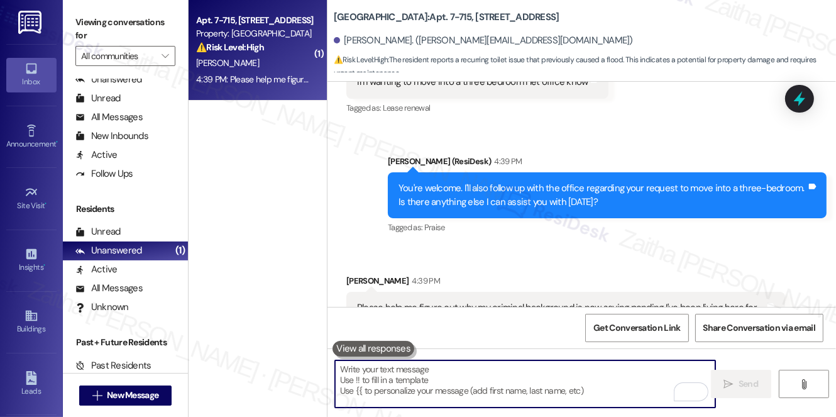
click at [431, 391] on textarea "To enrich screen reader interactions, please activate Accessibility in Grammarl…" at bounding box center [525, 383] width 380 height 47
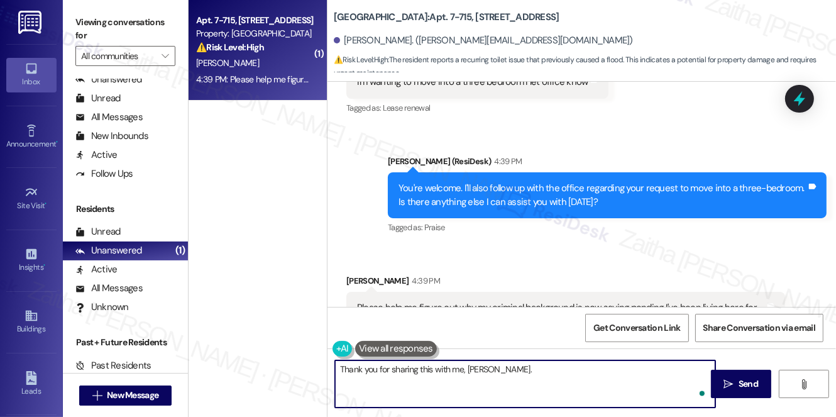
paste textarea "I understand how concerning it must feel to see your criminal background status…"
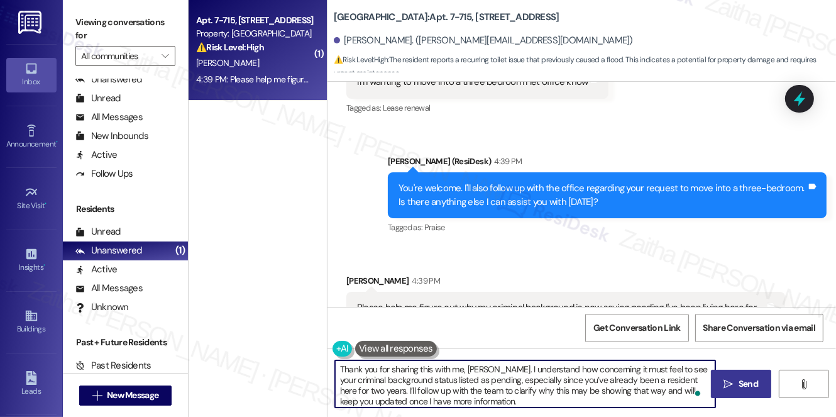
type textarea "Thank you for sharing this with me, Holly. I understand how concerning it must …"
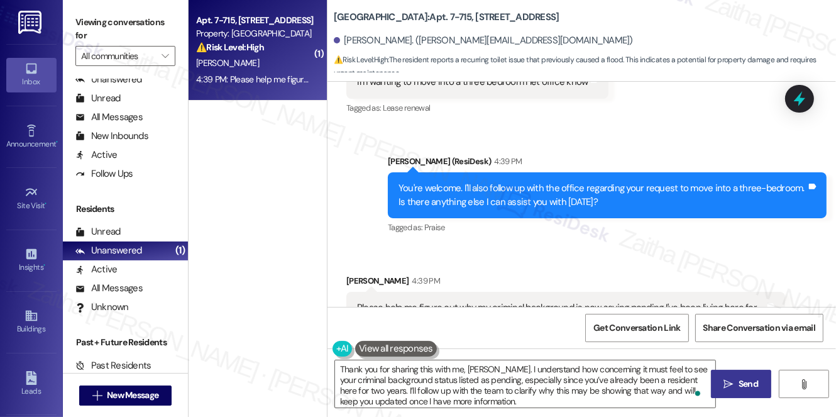
click at [750, 389] on span "Send" at bounding box center [748, 383] width 19 height 13
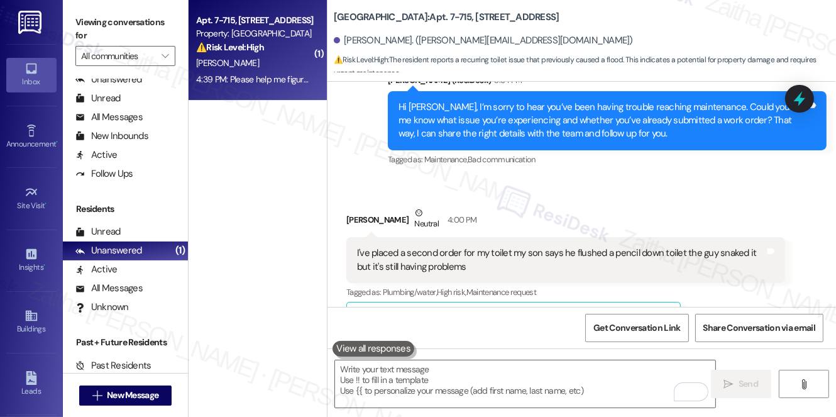
scroll to position [7195, 0]
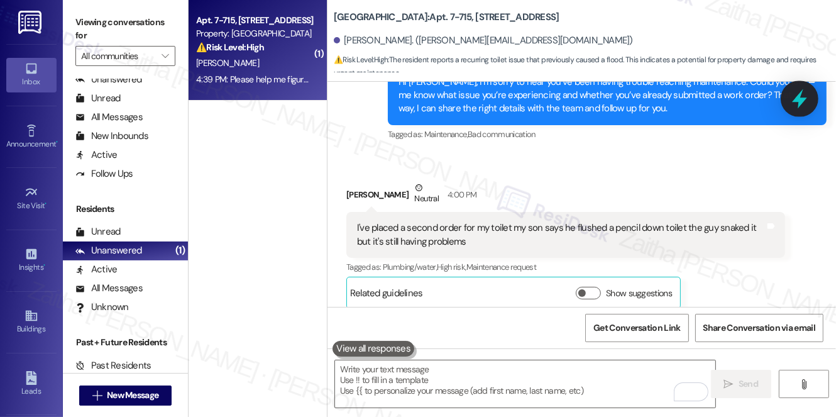
click at [796, 91] on icon at bounding box center [799, 98] width 21 height 21
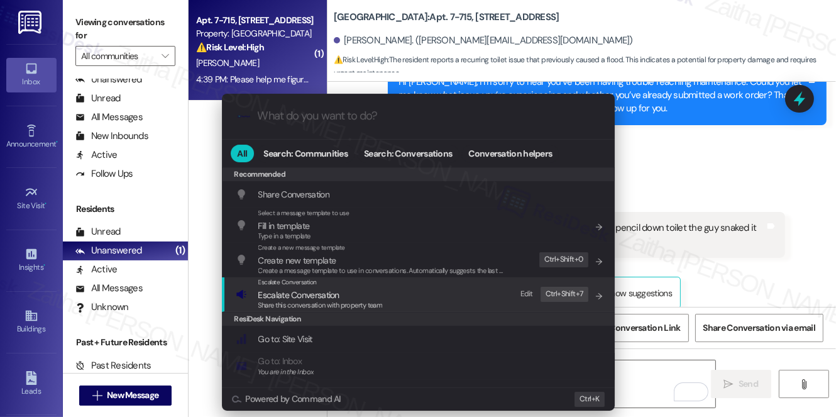
click at [296, 294] on span "Escalate Conversation" at bounding box center [298, 294] width 81 height 11
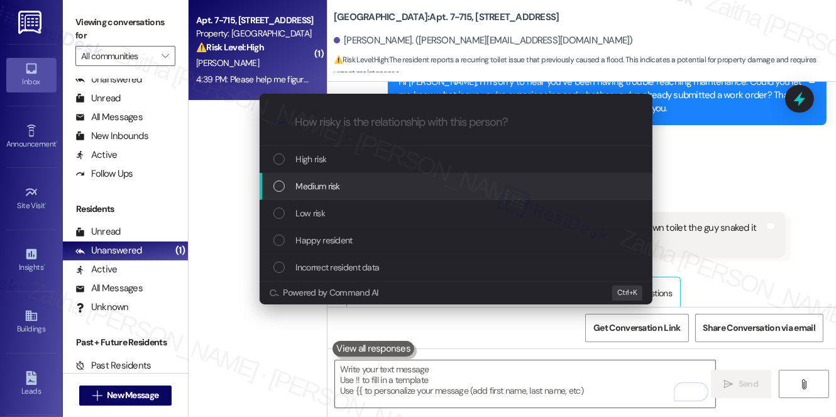
click at [331, 185] on span "Medium risk" at bounding box center [318, 186] width 44 height 14
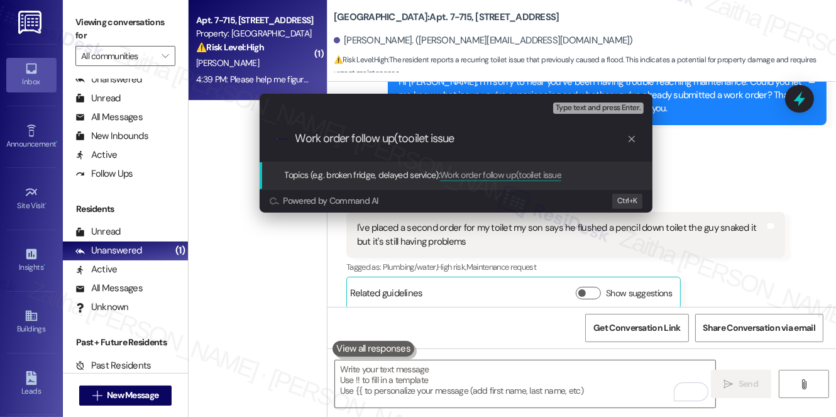
click at [411, 140] on input "Work order follow up(tooilet issue" at bounding box center [461, 138] width 331 height 13
click at [459, 134] on input "Work order follow up(toilet issue" at bounding box center [461, 138] width 331 height 13
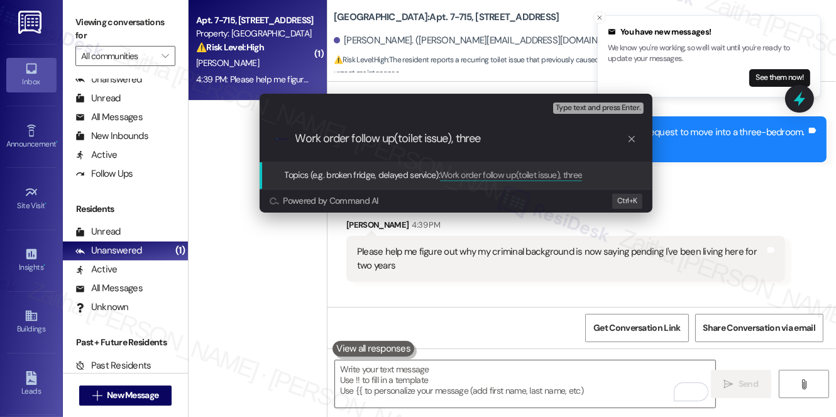
scroll to position [8139, 0]
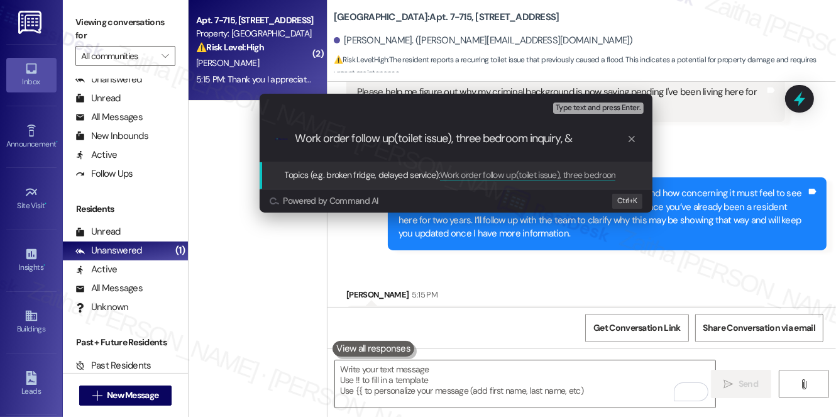
paste input "Background Check Status"
click at [315, 136] on input "Work order follow up(toilet issue), three bedroom inquiry, & Background Check S…" at bounding box center [461, 138] width 331 height 13
click at [328, 135] on input "Work order follow Up(toilet issue), three bedroom inquiry, & Background Check S…" at bounding box center [461, 138] width 331 height 13
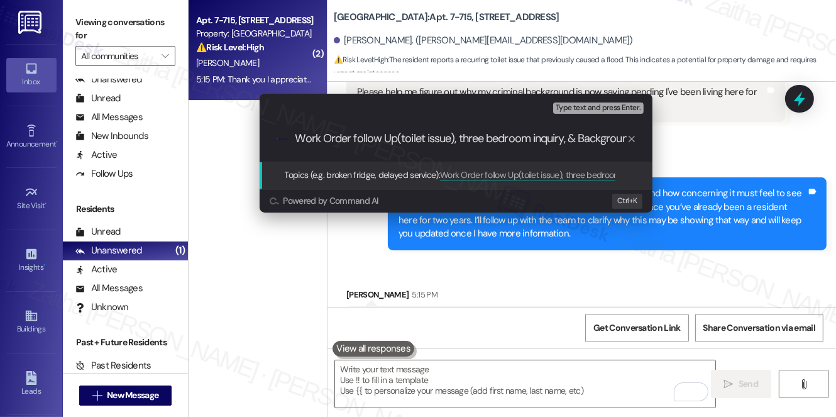
click at [358, 134] on input "Work Order follow Up(toilet issue), three bedroom inquiry, & Background Check S…" at bounding box center [461, 138] width 331 height 13
click at [463, 139] on input "Work Order Follow Up(toilet issue), three bedroom inquiry, & Background Check S…" at bounding box center [461, 138] width 331 height 13
click at [497, 135] on input "Work Order Follow Up(toilet issue), Three bedroom inquiry, & Background Check S…" at bounding box center [461, 138] width 331 height 13
click at [538, 138] on input "Work Order Follow Up(toilet issue), Three Bedroom inquiry, & Background Check S…" at bounding box center [461, 138] width 331 height 13
type input "Work Order Follow Up(toilet issue), Three Bedroom Inquiry, & Background Check S…"
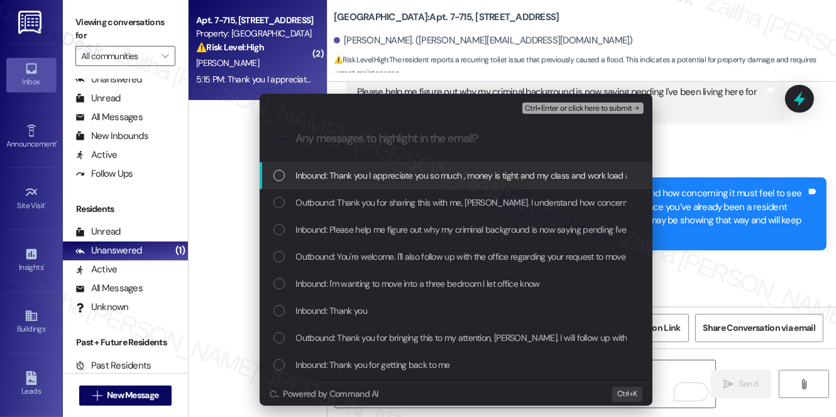
click at [438, 177] on span "Inbound: Thank you I appreciate you so much , money is tight and my class and w…" at bounding box center [493, 176] width 395 height 14
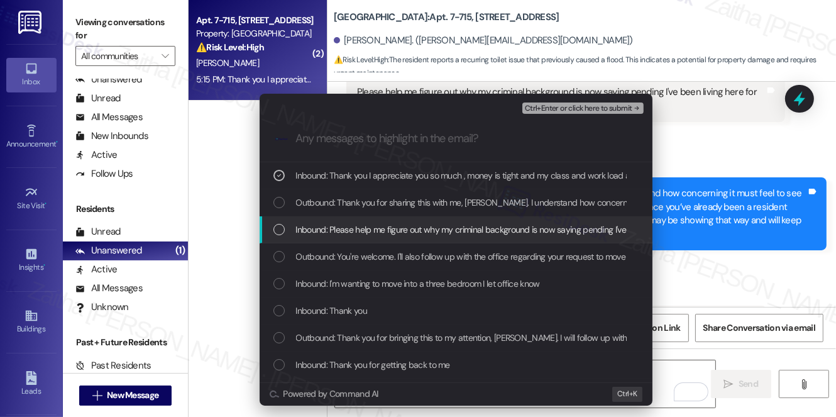
click at [428, 228] on span "Inbound: Please help me figure out why my criminal background is now saying pen…" at bounding box center [516, 230] width 440 height 14
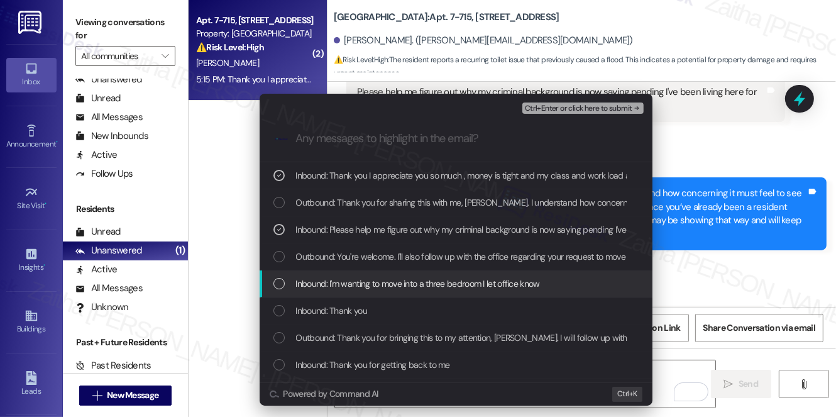
click at [406, 284] on span "Inbound: I'm wanting to move into a three bedroom I let office know" at bounding box center [418, 284] width 244 height 14
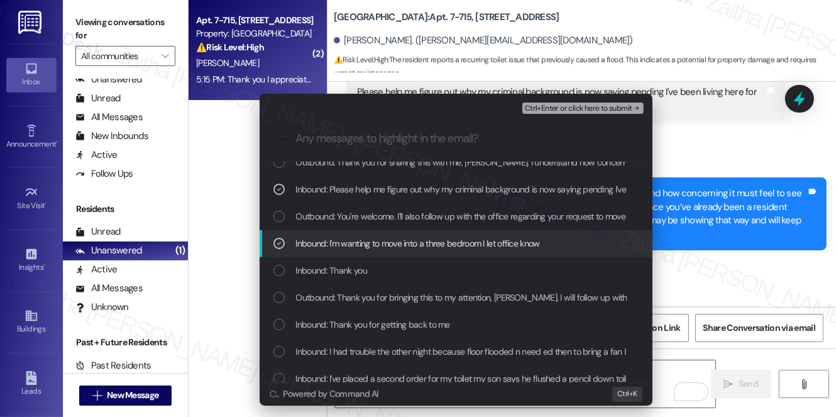
scroll to position [57, 0]
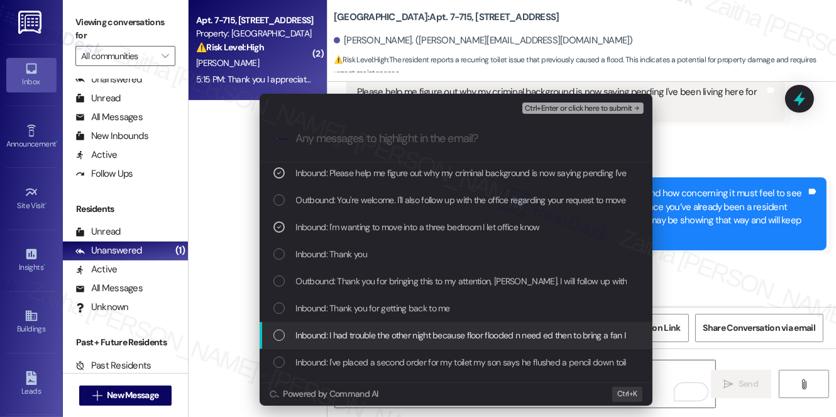
click at [390, 329] on span "Inbound: I had trouble the other night because floor flooded n need ed then to …" at bounding box center [514, 335] width 436 height 14
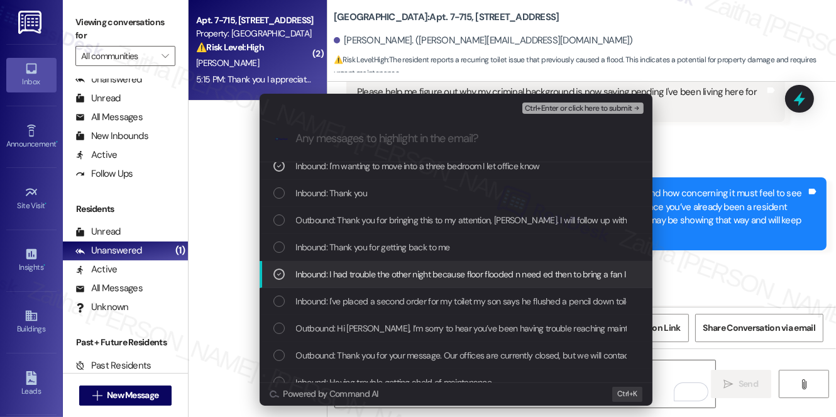
scroll to position [171, 0]
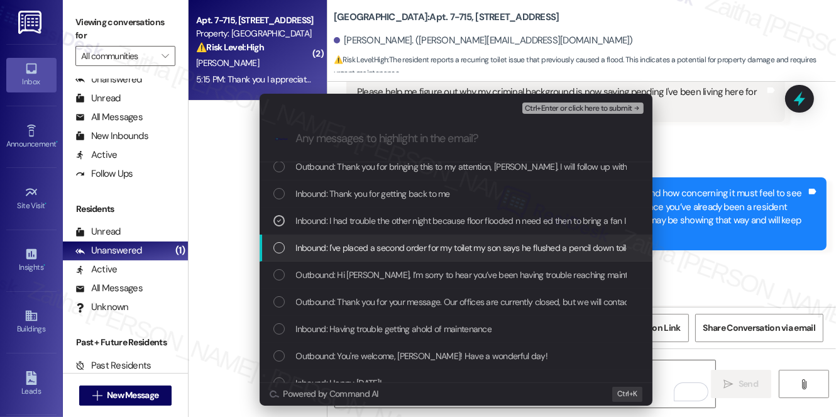
click at [372, 243] on span "Inbound: I've placed a second order for my toilet my son says he flushed a penc…" at bounding box center [548, 248] width 504 height 14
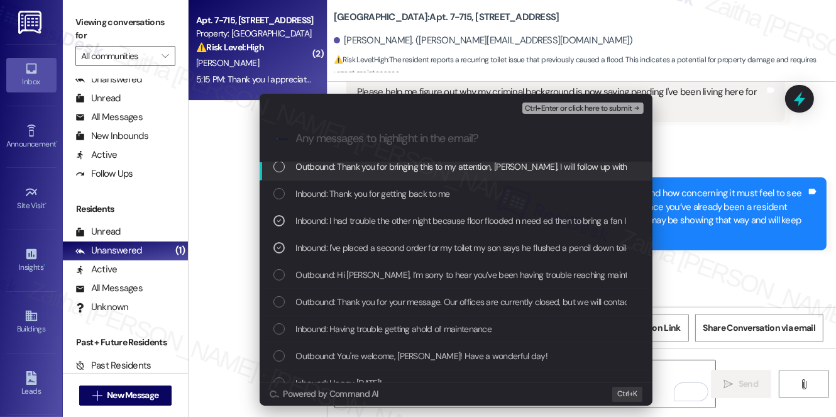
click at [536, 109] on span "Ctrl+Enter or click here to submit" at bounding box center [579, 108] width 108 height 9
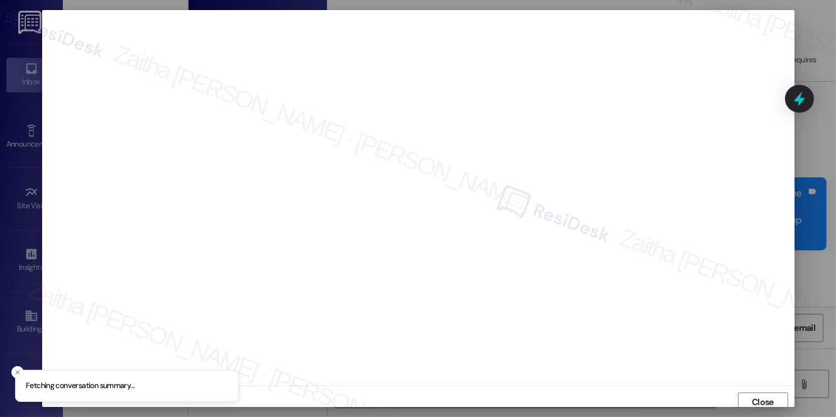
scroll to position [5, 0]
click at [757, 400] on span "Close" at bounding box center [763, 396] width 22 height 13
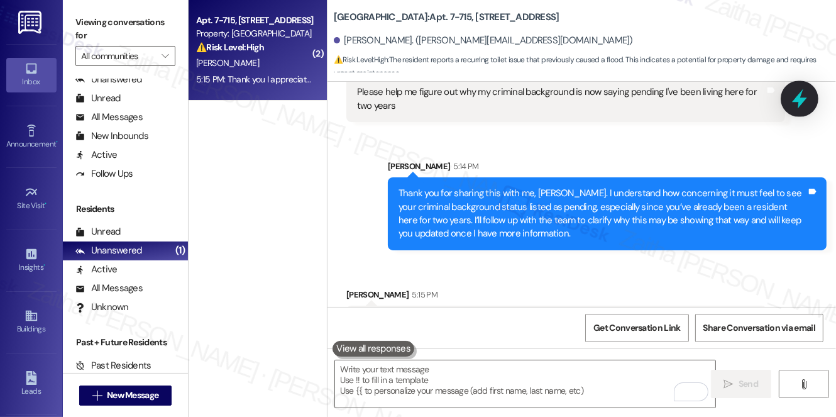
click at [800, 97] on icon at bounding box center [799, 98] width 15 height 19
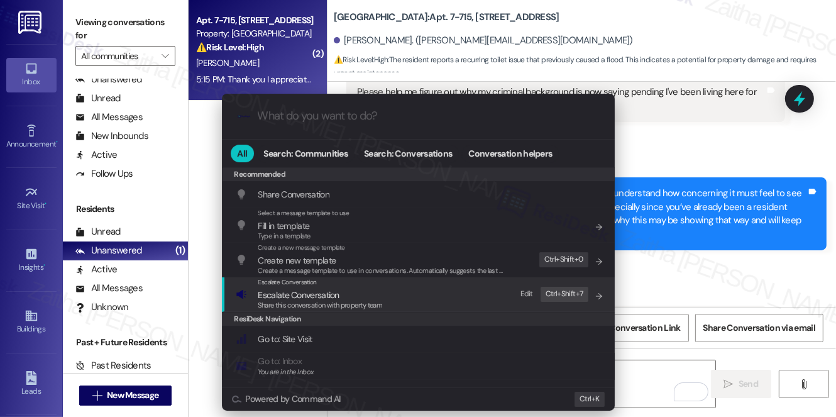
click at [283, 300] on div "Share this conversation with property team" at bounding box center [320, 305] width 125 height 11
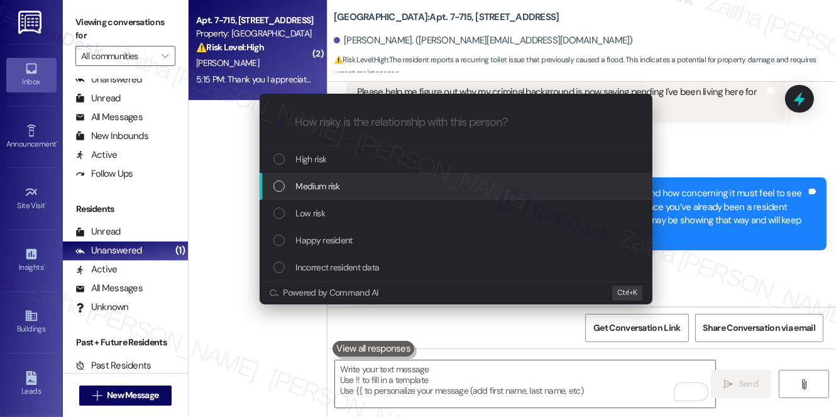
click at [310, 184] on span "Medium risk" at bounding box center [318, 186] width 44 height 14
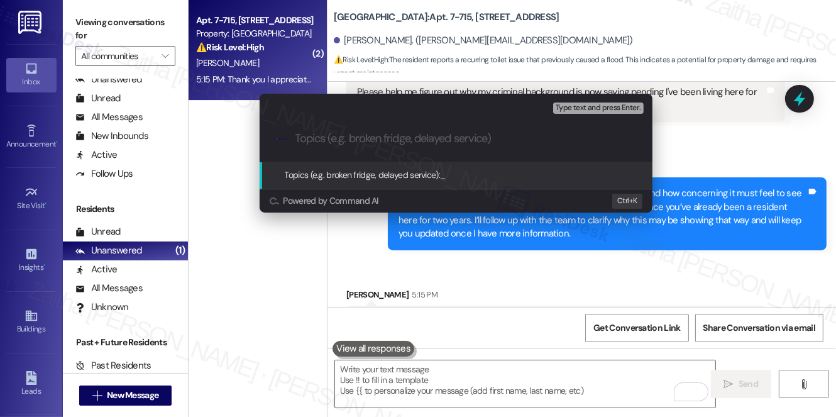
paste input "(Work Order Follow Up(toilet issue), Three Bedroom Inquiry, & Background Check …"
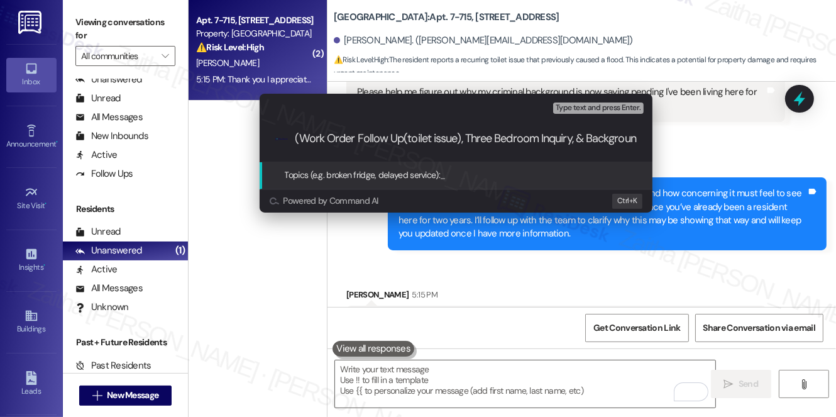
scroll to position [0, 83]
click at [317, 138] on input "(Work Order Follow Up(toilet issue), Three Bedroom Inquiry, & Background Check …" at bounding box center [461, 138] width 331 height 13
drag, startPoint x: 355, startPoint y: 138, endPoint x: 290, endPoint y: 138, distance: 64.8
click at [290, 138] on div ".cls-1{fill:#0a055f;}.cls-2{fill:#0cc4c4;} resideskLogoBlueOrange (Work Order F…" at bounding box center [456, 138] width 393 height 45
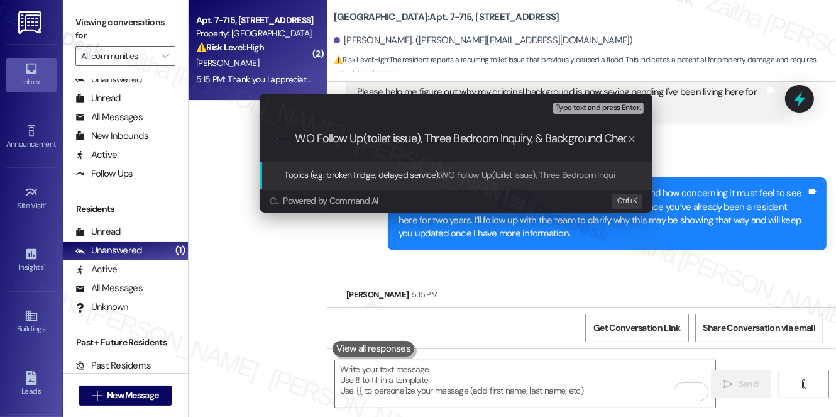
click at [499, 138] on input "WO Follow Up(toilet issue), Three Bedroom Inquiry, & Background Check Status" at bounding box center [461, 138] width 331 height 13
click at [454, 137] on input "WO Follow Up(toilet issue), Three Bedroom Unit Inquiry, & Background Check Stat…" at bounding box center [461, 138] width 331 height 13
type input "WO Follow Up(toilet issue), Three-Bedroom Unit Inquiry, & Background Check Stat…"
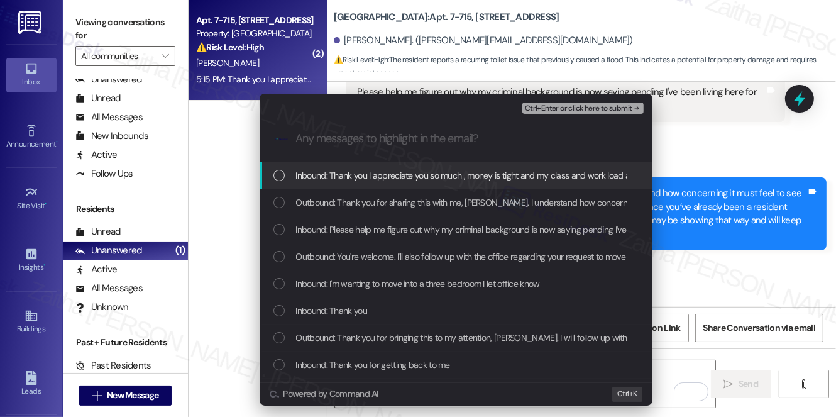
click at [392, 169] on span "Inbound: Thank you I appreciate you so much , money is tight and my class and w…" at bounding box center [493, 176] width 395 height 14
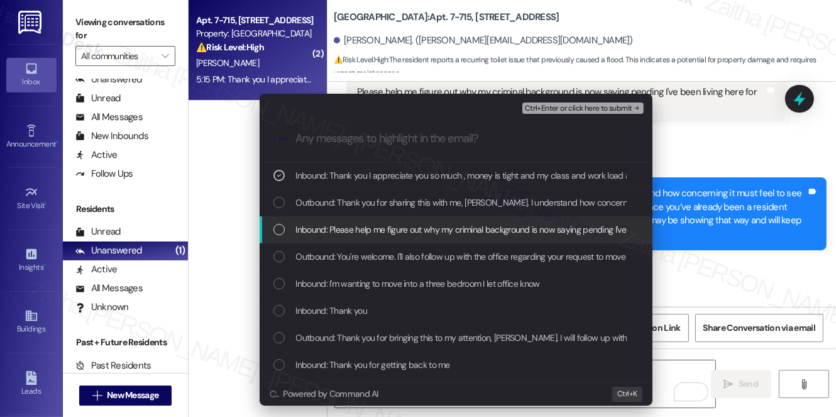
click at [374, 231] on span "Inbound: Please help me figure out why my criminal background is now saying pen…" at bounding box center [516, 230] width 440 height 14
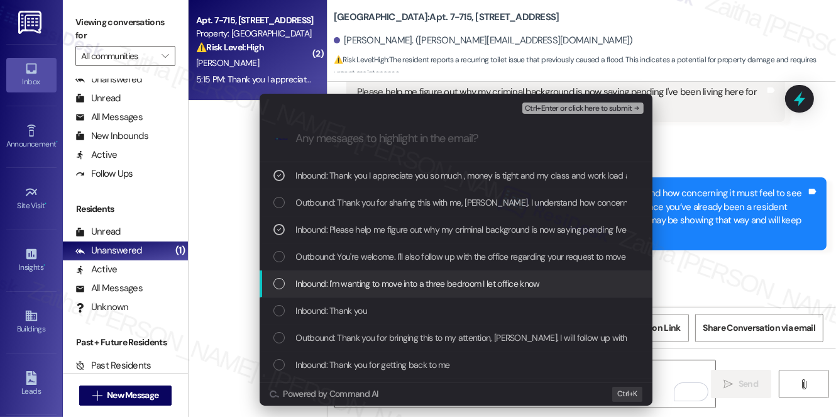
click at [382, 275] on div "Inbound: I'm wanting to move into a three bedroom I let office know" at bounding box center [456, 283] width 393 height 27
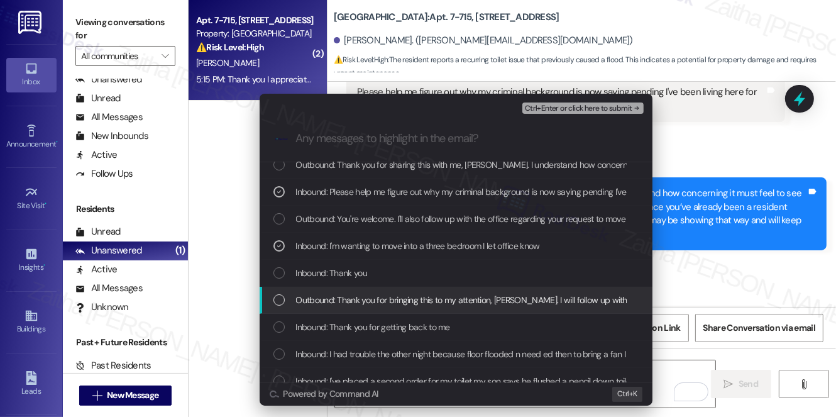
scroll to position [57, 0]
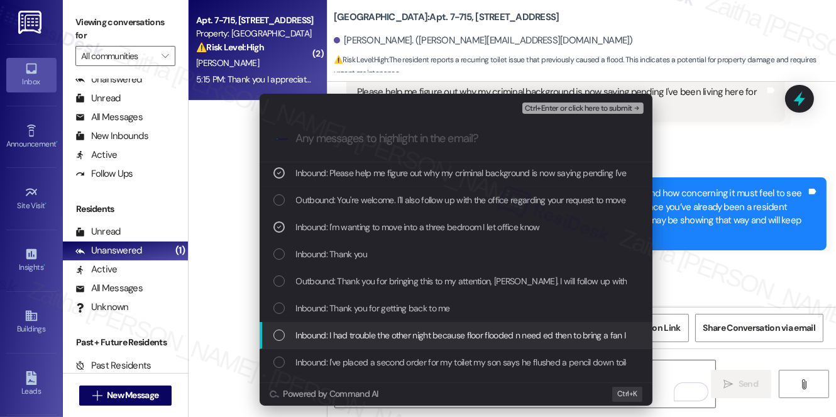
click at [407, 334] on span "Inbound: I had trouble the other night because floor flooded n need ed then to …" at bounding box center [514, 335] width 436 height 14
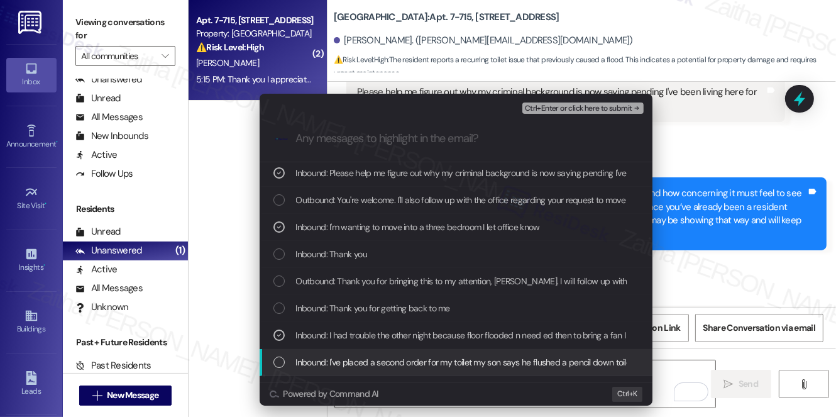
click at [419, 360] on span "Inbound: I've placed a second order for my toilet my son says he flushed a penc…" at bounding box center [548, 362] width 504 height 14
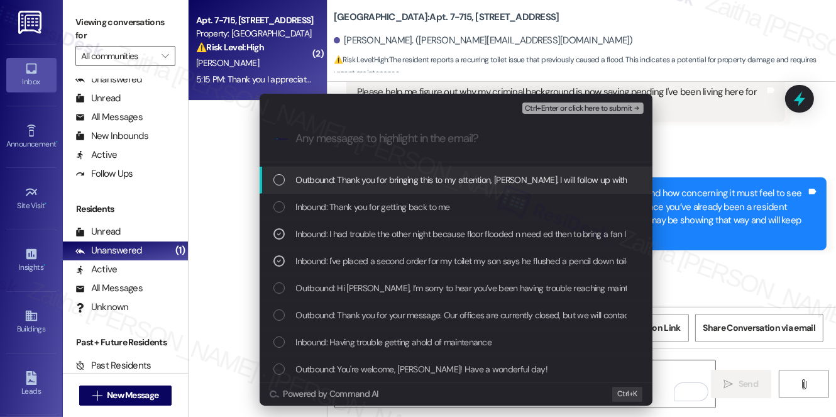
scroll to position [171, 0]
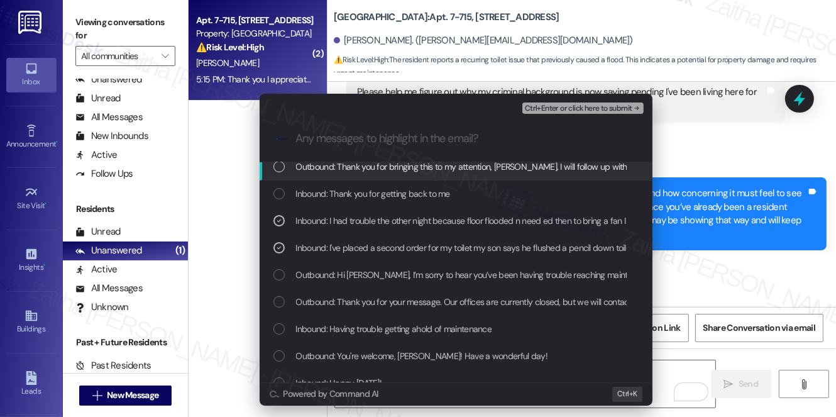
click at [572, 113] on span "Ctrl+Enter or click here to submit" at bounding box center [579, 108] width 108 height 9
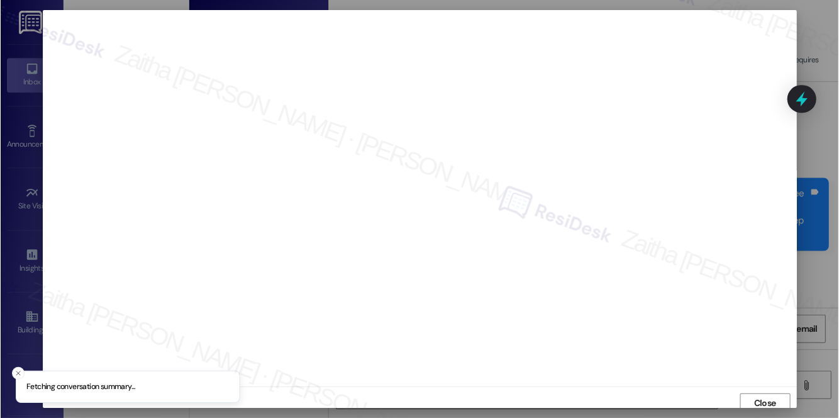
scroll to position [5, 0]
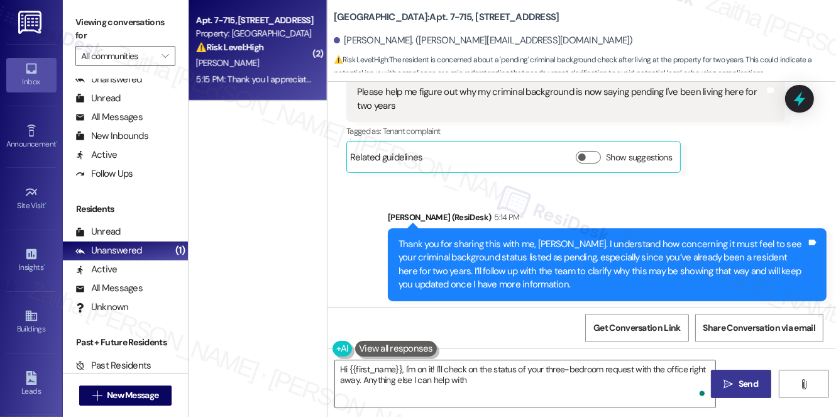
type textarea "Hi {{first_name}}, I'm on it! I'll check on the status of your three-bedroom re…"
